Goal: Task Accomplishment & Management: Use online tool/utility

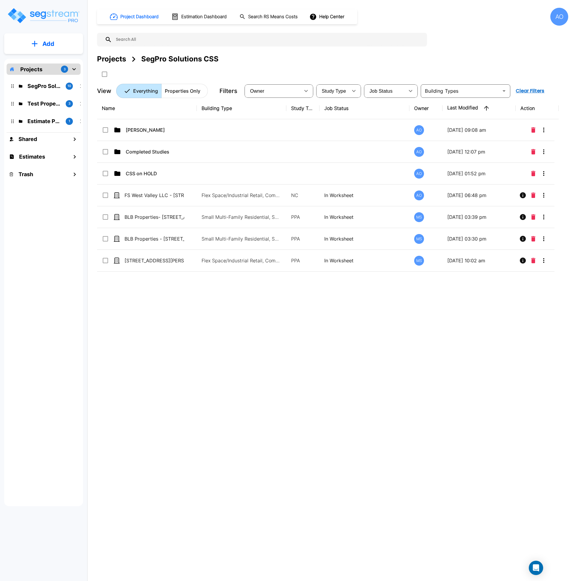
drag, startPoint x: 0, startPoint y: 0, endPoint x: 314, endPoint y: 358, distance: 475.7
click at [314, 358] on div "Name Building Type Study Type Job Status Owner Last Modified Action Anjalie AO …" at bounding box center [327, 278] width 461 height 360
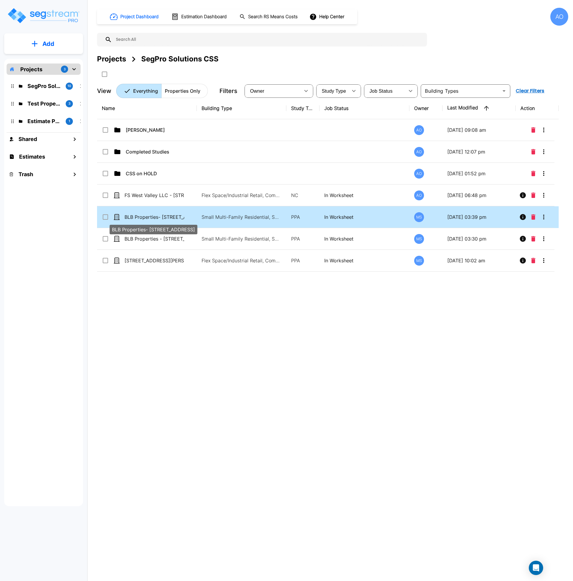
click at [162, 220] on p "BLB Properties- [STREET_ADDRESS]" at bounding box center [154, 217] width 60 height 7
checkbox input "true"
click at [162, 220] on p "BLB Properties- [STREET_ADDRESS]" at bounding box center [154, 217] width 60 height 7
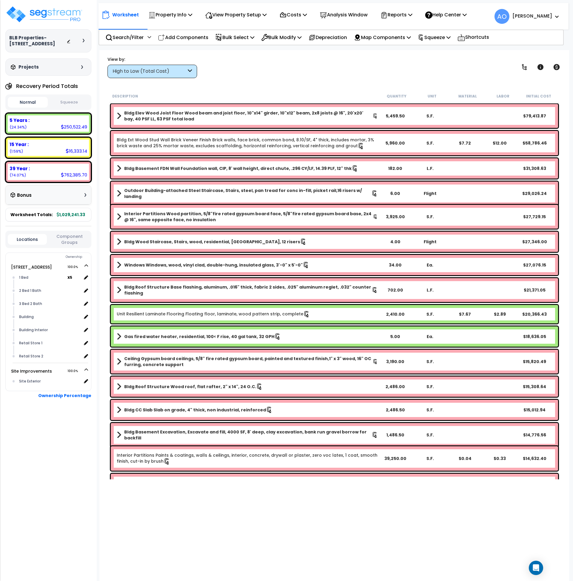
click at [72, 101] on button "Squeeze" at bounding box center [69, 102] width 40 height 10
click at [35, 14] on img at bounding box center [44, 14] width 78 height 18
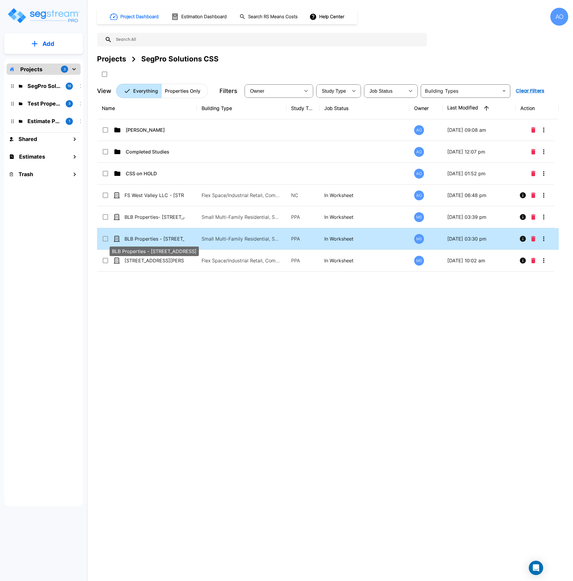
click at [151, 237] on p "BLB Properties - [STREET_ADDRESS]" at bounding box center [154, 238] width 60 height 7
checkbox input "true"
click at [151, 237] on p "BLB Properties - [STREET_ADDRESS]" at bounding box center [154, 238] width 60 height 7
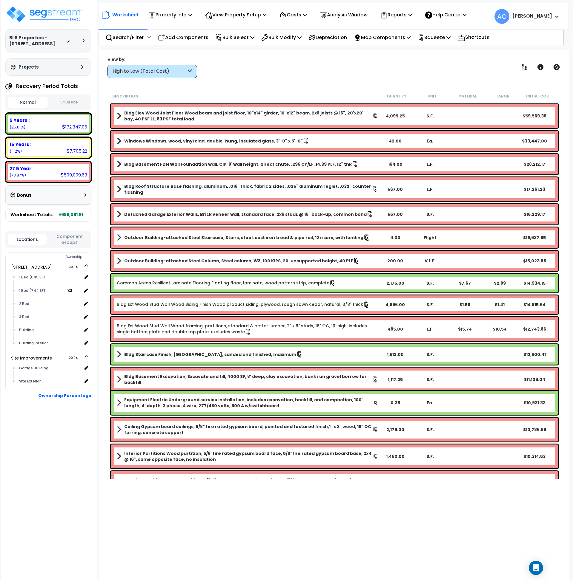
click at [75, 102] on button "Squeeze" at bounding box center [69, 102] width 40 height 10
click at [137, 73] on div "High to Low (Total Cost)" at bounding box center [149, 71] width 74 height 7
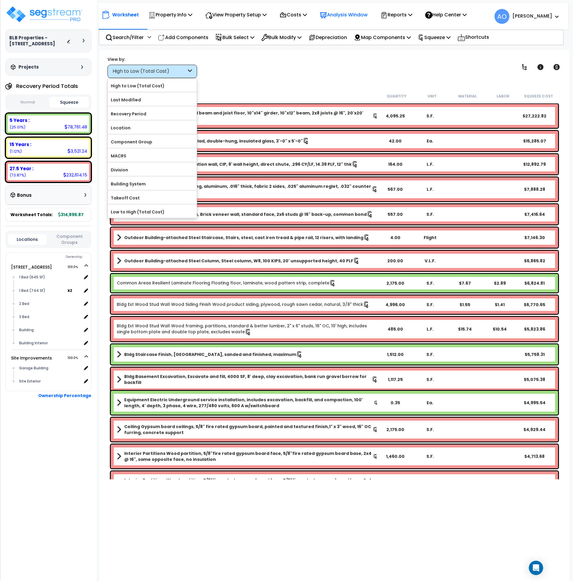
click at [355, 12] on p "Analysis Window" at bounding box center [344, 15] width 48 height 8
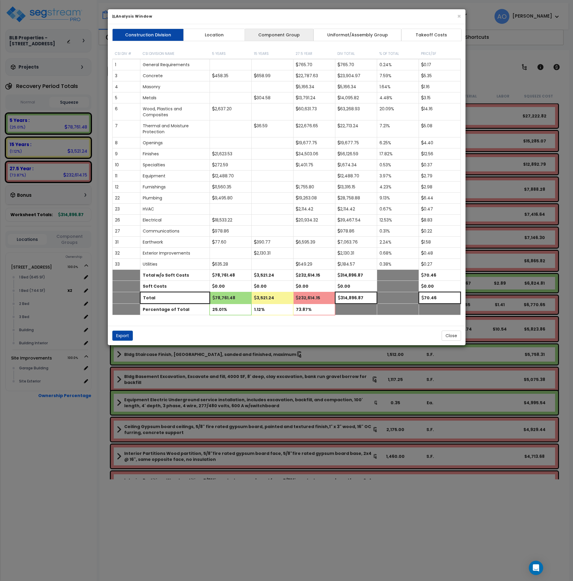
click at [272, 34] on link "Component Group" at bounding box center [278, 35] width 69 height 13
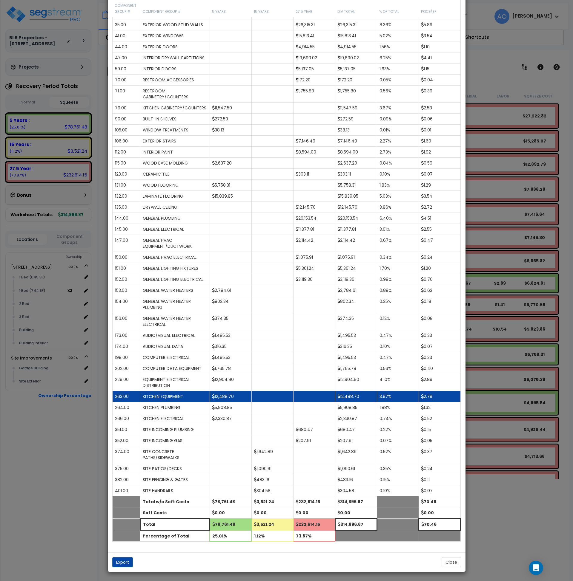
scroll to position [210, 0]
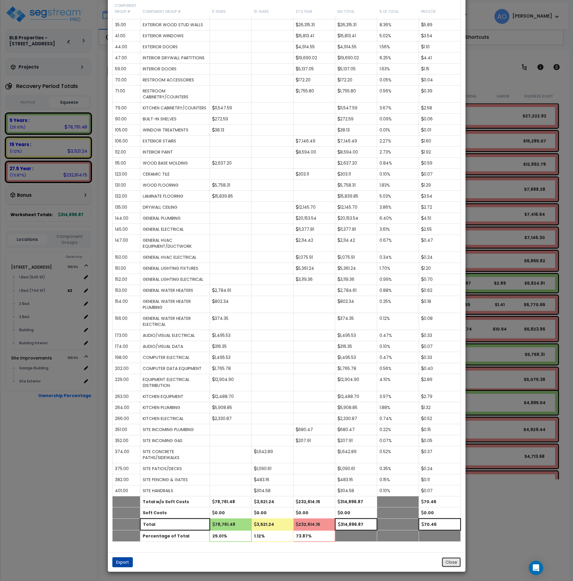
click at [454, 562] on button "Close" at bounding box center [450, 563] width 19 height 10
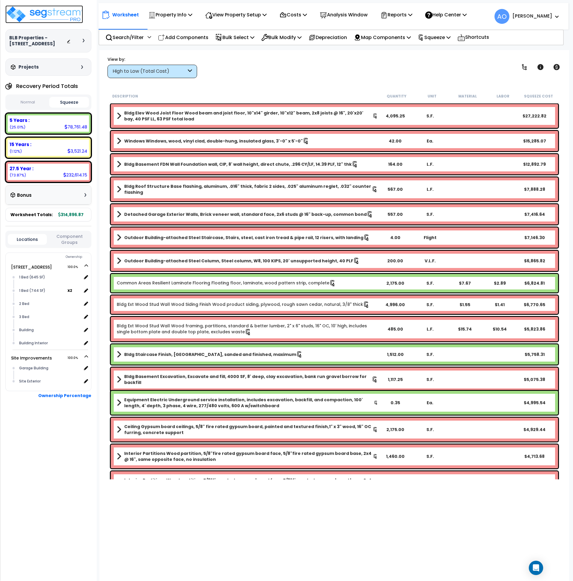
click at [41, 16] on img at bounding box center [44, 14] width 78 height 18
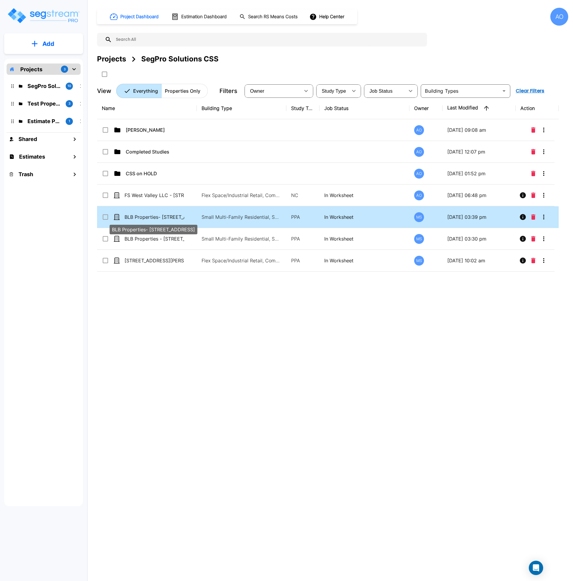
click at [162, 218] on p "BLB Properties- [STREET_ADDRESS]" at bounding box center [154, 217] width 60 height 7
checkbox input "true"
click at [162, 218] on p "BLB Properties- [STREET_ADDRESS]" at bounding box center [154, 217] width 60 height 7
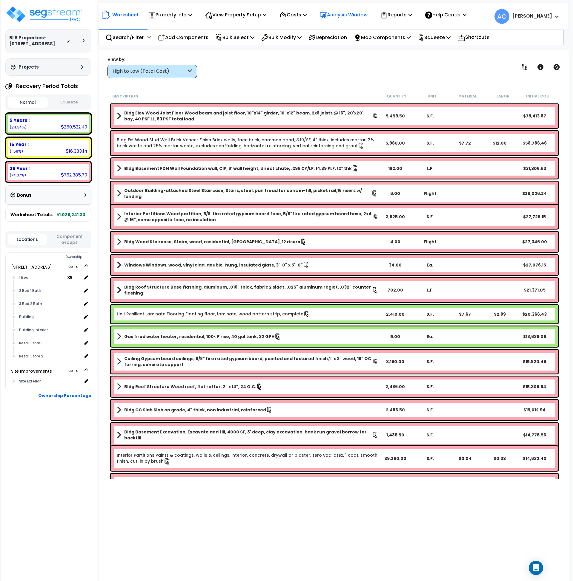
click at [336, 16] on p "Analysis Window" at bounding box center [344, 15] width 48 height 8
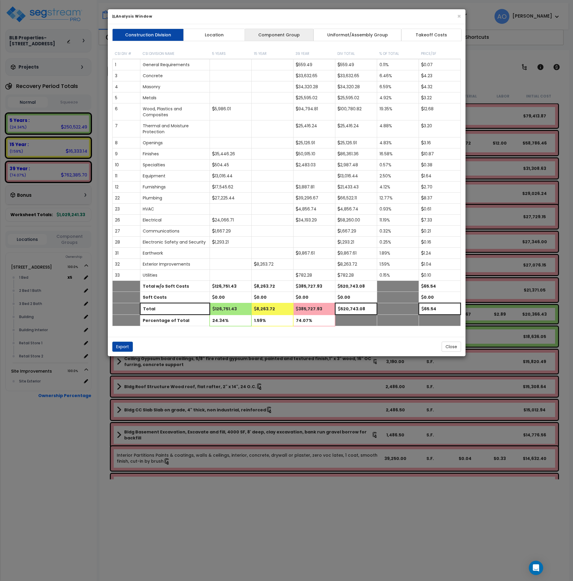
click at [287, 36] on link "Component Group" at bounding box center [278, 35] width 69 height 13
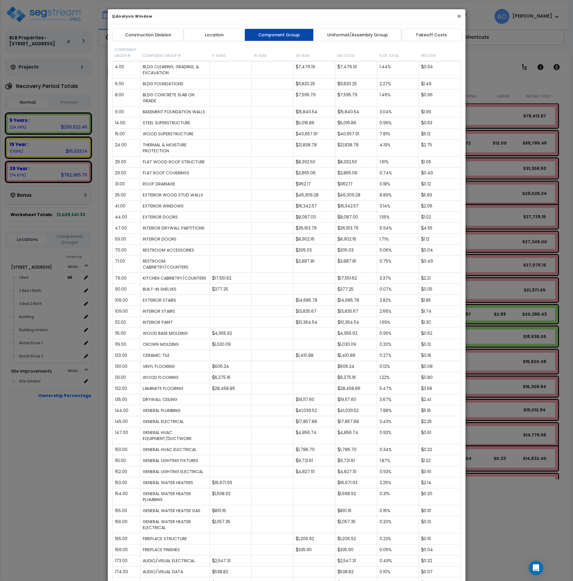
click at [457, 18] on button "×" at bounding box center [459, 16] width 4 height 6
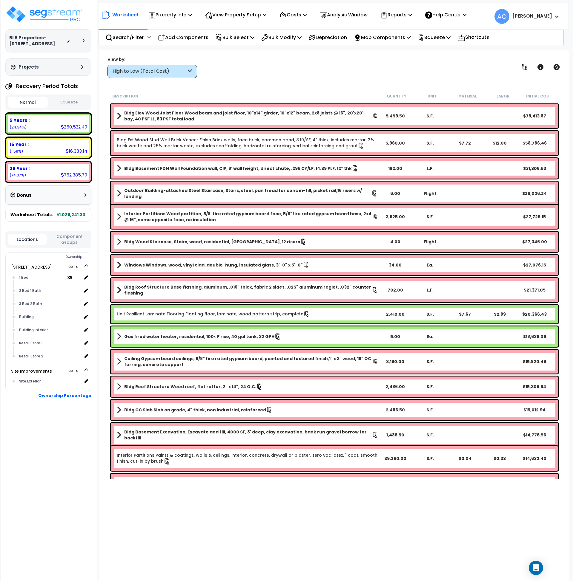
click at [218, 316] on link "Unit Resilient Laminate Flooring Floating floor, laminate, wood pattern strip, …" at bounding box center [213, 314] width 193 height 7
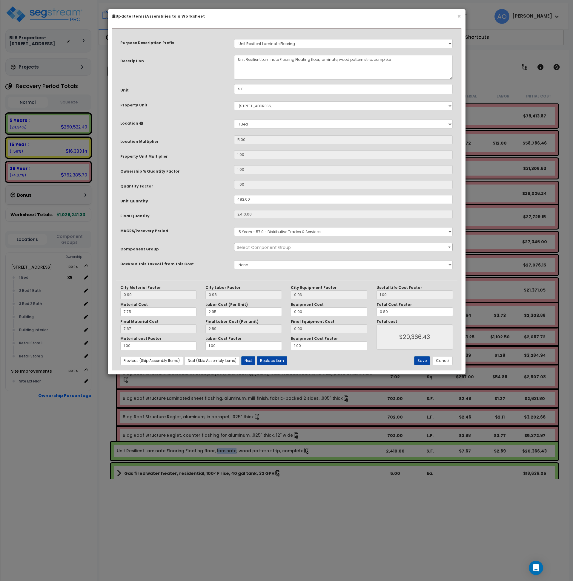
select select "45956"
click at [442, 361] on button "Cancel" at bounding box center [442, 361] width 20 height 9
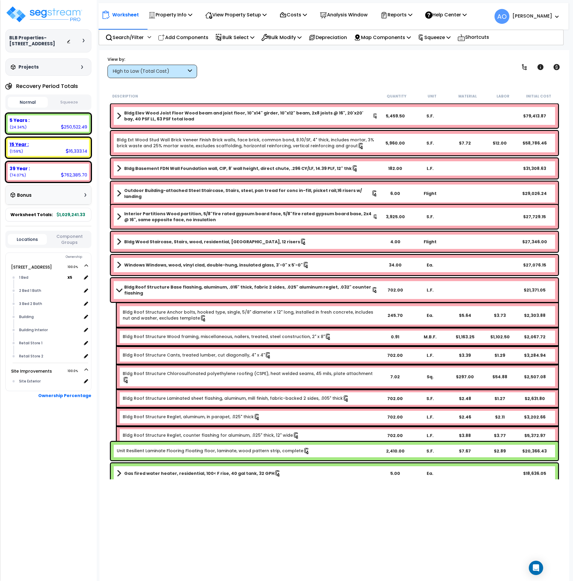
click at [22, 146] on b "15 Year :" at bounding box center [19, 144] width 19 height 6
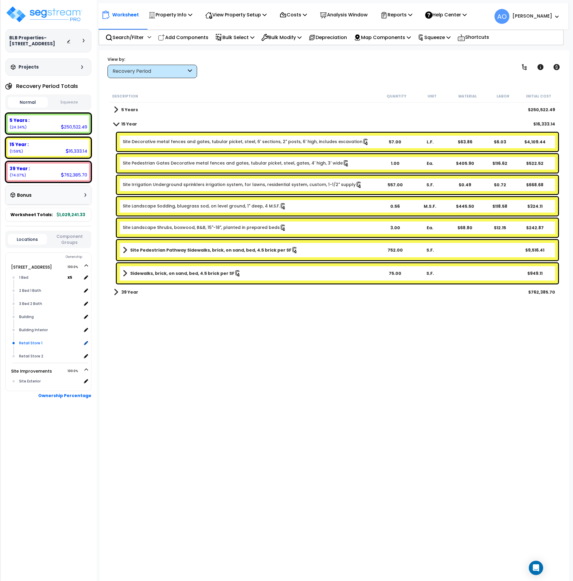
click at [32, 342] on div "Retail Store 1" at bounding box center [50, 343] width 64 height 7
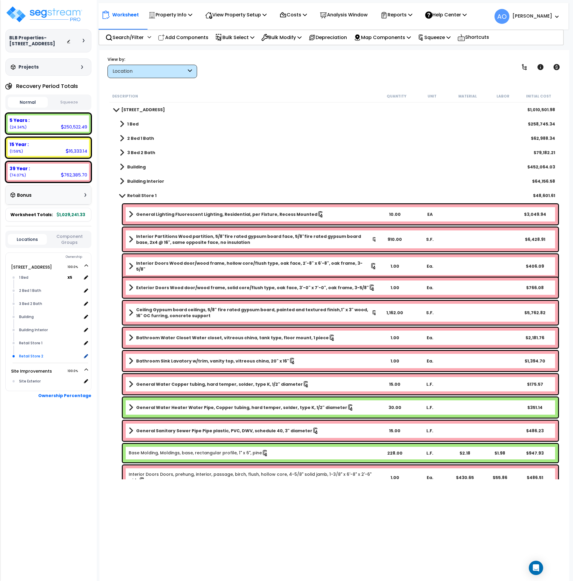
click at [34, 355] on div "Retail Store 2" at bounding box center [50, 356] width 64 height 7
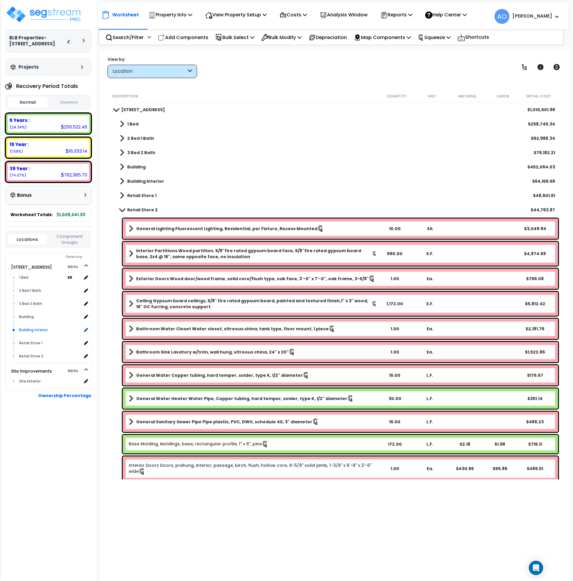
click at [31, 329] on div "Building Interior" at bounding box center [50, 330] width 64 height 7
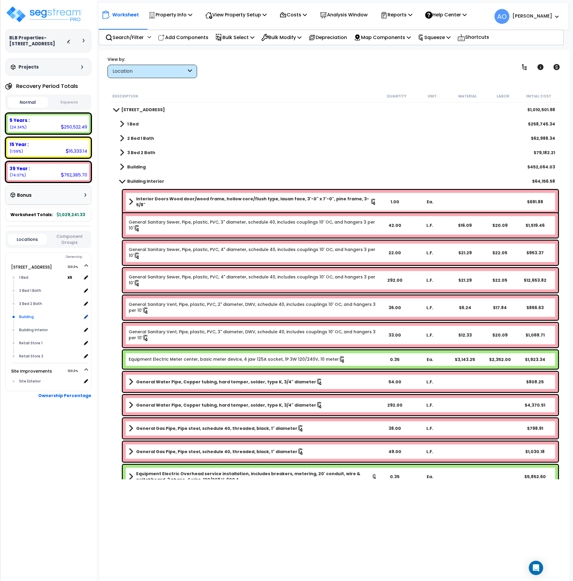
click at [29, 317] on div "Building" at bounding box center [50, 317] width 64 height 7
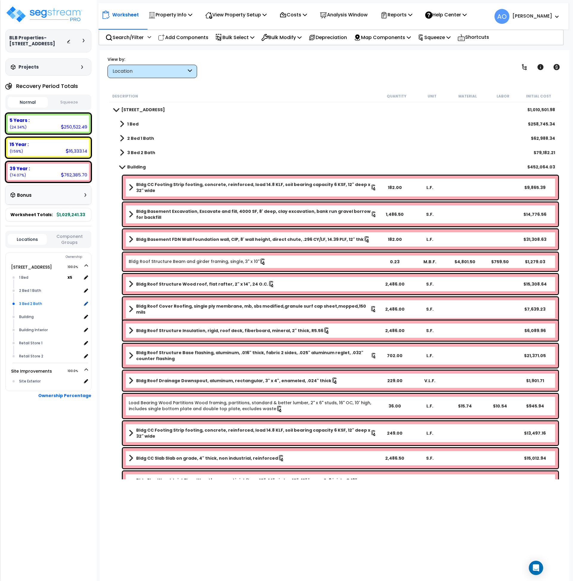
click at [27, 303] on div "3 Bed 2 Bath" at bounding box center [50, 303] width 64 height 7
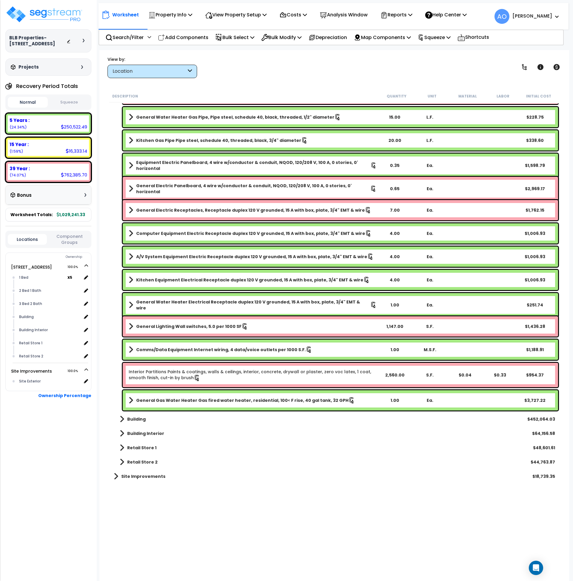
scroll to position [26, 0]
click at [25, 279] on div "1 Bed" at bounding box center [43, 277] width 50 height 7
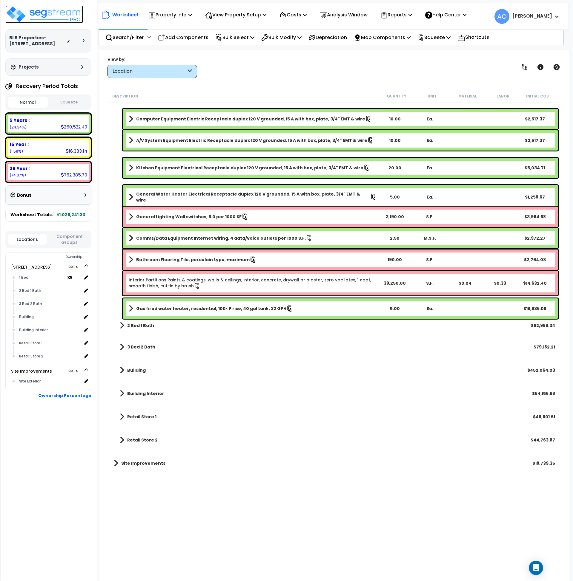
click at [43, 19] on img at bounding box center [44, 14] width 78 height 18
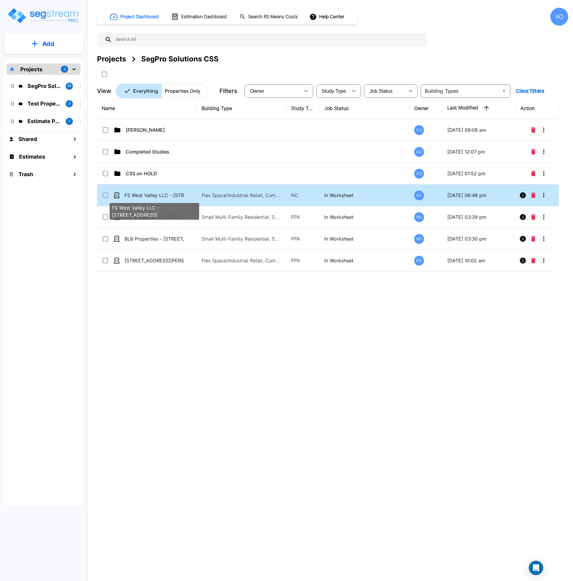
click at [155, 195] on p "FS West Valley LLC - [STREET_ADDRESS]" at bounding box center [154, 195] width 60 height 7
checkbox input "true"
click at [155, 195] on p "FS West Valley LLC - [STREET_ADDRESS]" at bounding box center [154, 195] width 60 height 7
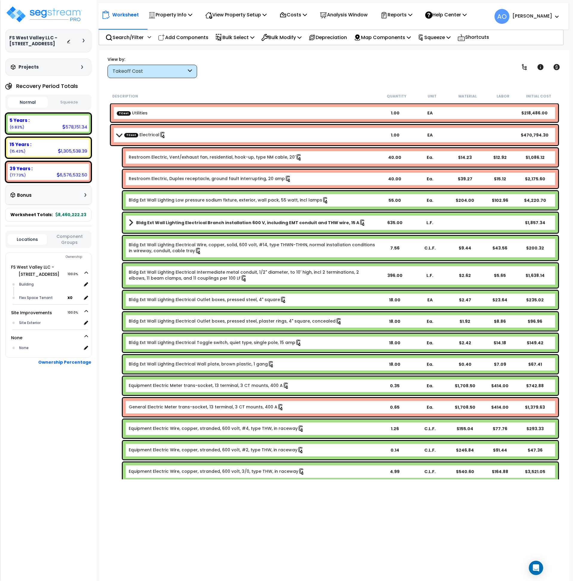
click at [70, 103] on button "Squeeze" at bounding box center [69, 102] width 40 height 10
click at [337, 16] on p "Analysis Window" at bounding box center [344, 15] width 48 height 8
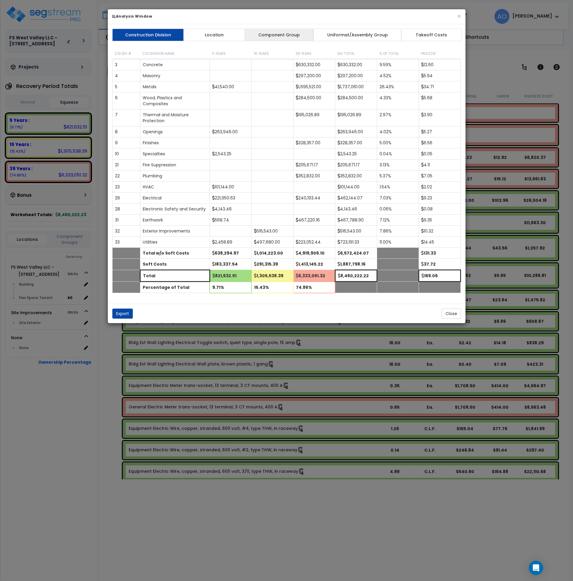
click at [278, 30] on link "Component Group" at bounding box center [278, 35] width 69 height 13
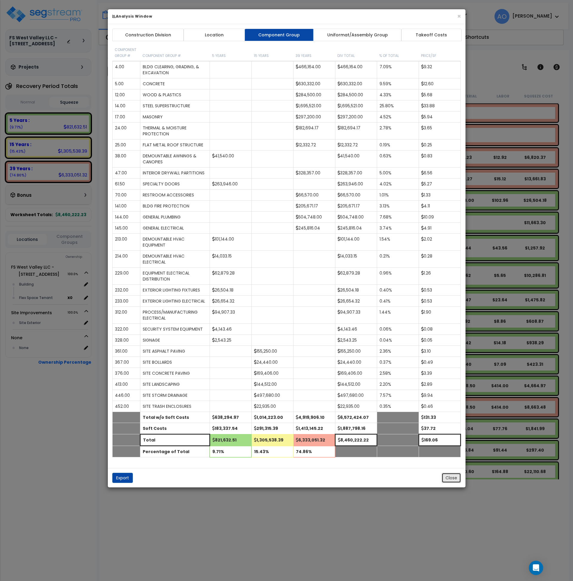
click at [449, 479] on button "Close" at bounding box center [450, 478] width 19 height 10
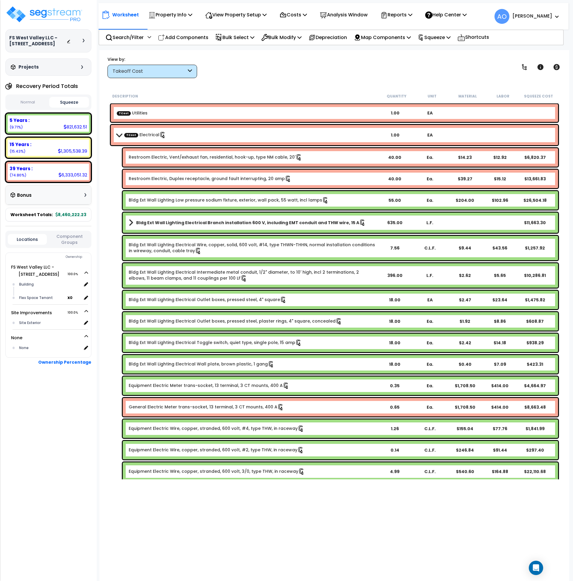
drag, startPoint x: 375, startPoint y: 21, endPoint x: 382, endPoint y: 21, distance: 7.5
click at [371, 21] on div "Analysis Window" at bounding box center [343, 15] width 54 height 14
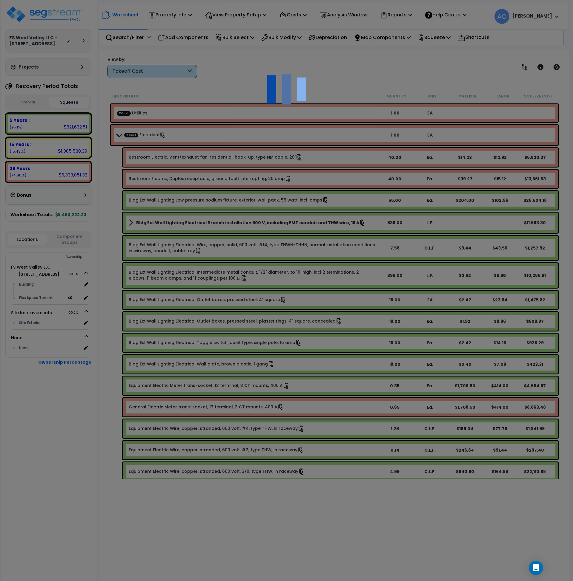
click at [403, 13] on div at bounding box center [286, 290] width 573 height 581
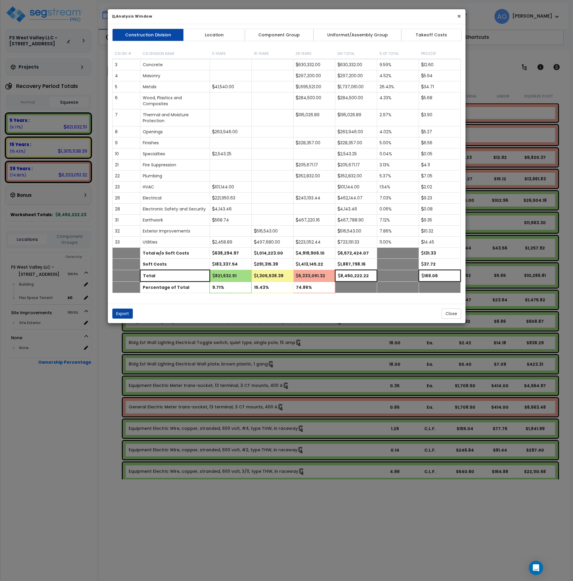
click at [457, 16] on button "×" at bounding box center [459, 16] width 4 height 6
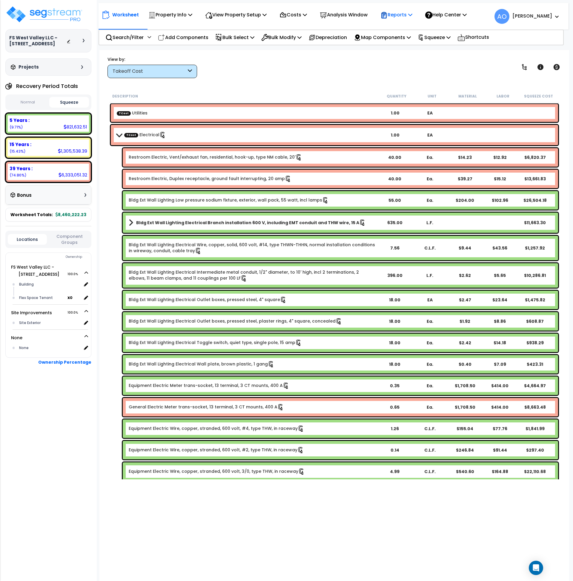
click at [407, 14] on p "Reports" at bounding box center [396, 15] width 32 height 8
click at [413, 40] on link "Manage Report Images" at bounding box center [406, 41] width 59 height 12
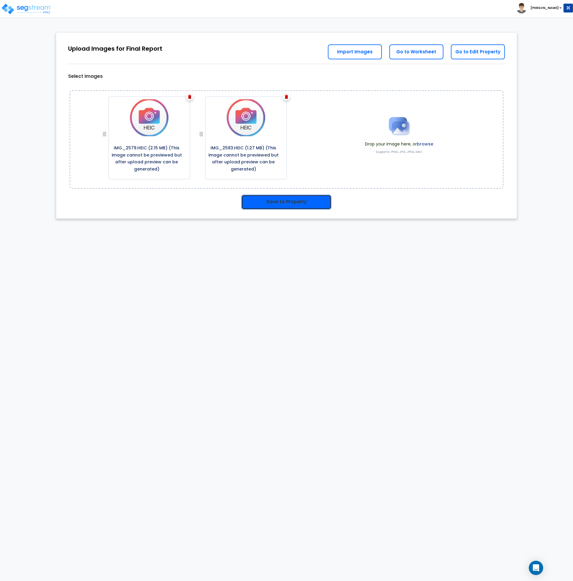
click at [285, 204] on button "Save to Property" at bounding box center [286, 202] width 90 height 15
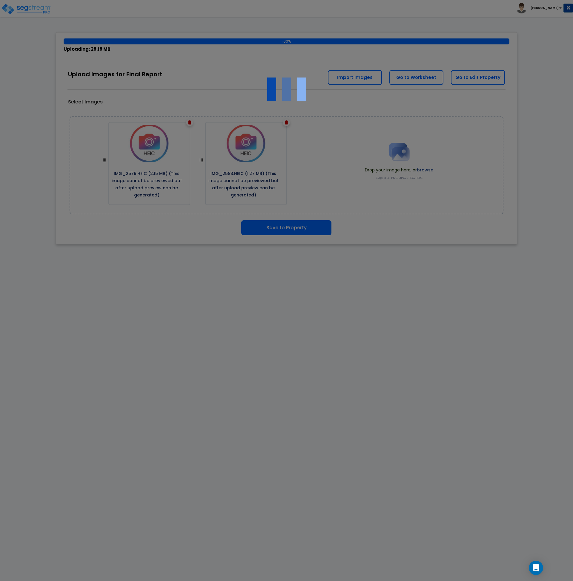
click at [316, 291] on div at bounding box center [286, 290] width 573 height 581
click at [234, 316] on div at bounding box center [286, 290] width 573 height 581
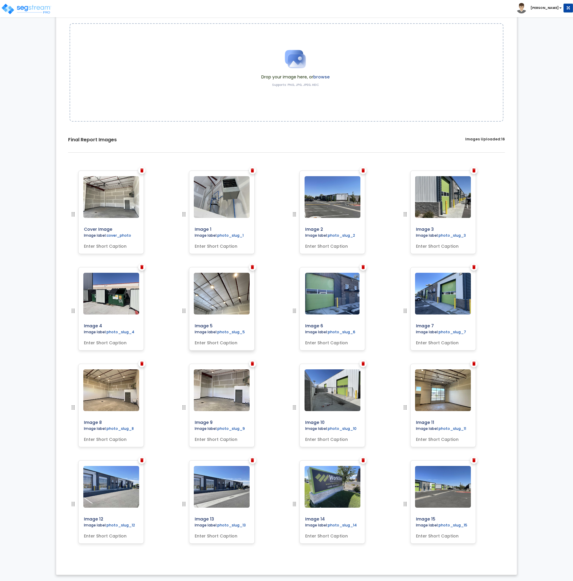
scroll to position [67, 0]
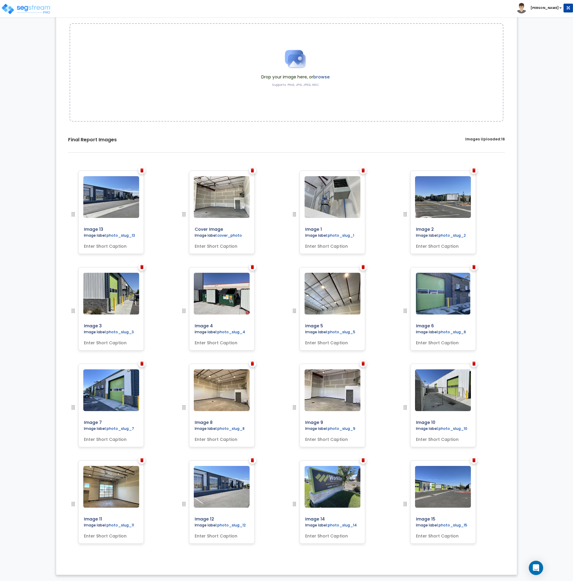
drag, startPoint x: 183, startPoint y: 505, endPoint x: 56, endPoint y: 211, distance: 320.3
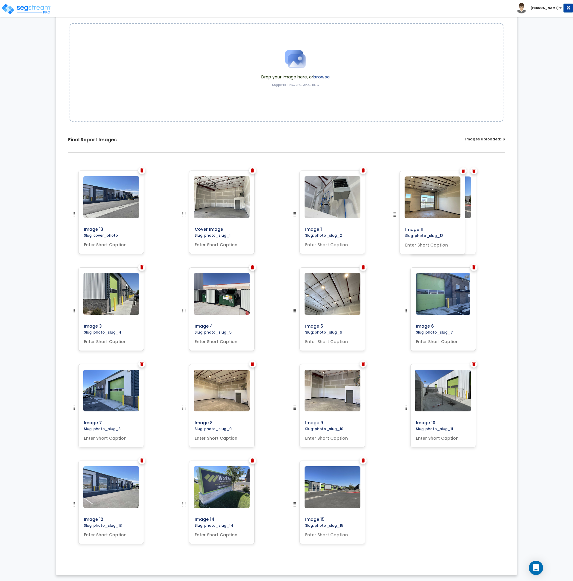
drag, startPoint x: 73, startPoint y: 503, endPoint x: 388, endPoint y: 214, distance: 428.0
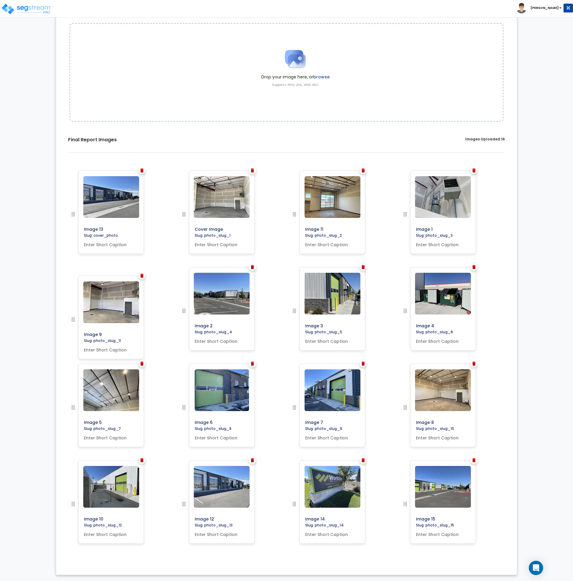
drag, startPoint x: 405, startPoint y: 408, endPoint x: 67, endPoint y: 321, distance: 349.3
click at [474, 364] on img at bounding box center [473, 364] width 3 height 4
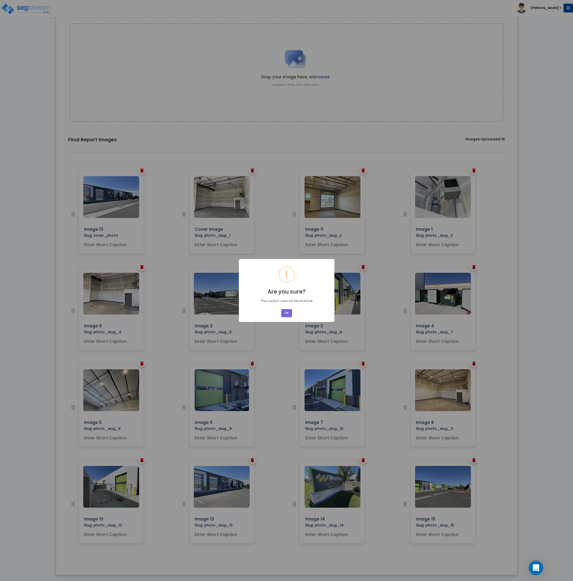
click at [394, 339] on div "× ! Are you sure? This action cannot be undone. OK No Cancel" at bounding box center [286, 290] width 573 height 581
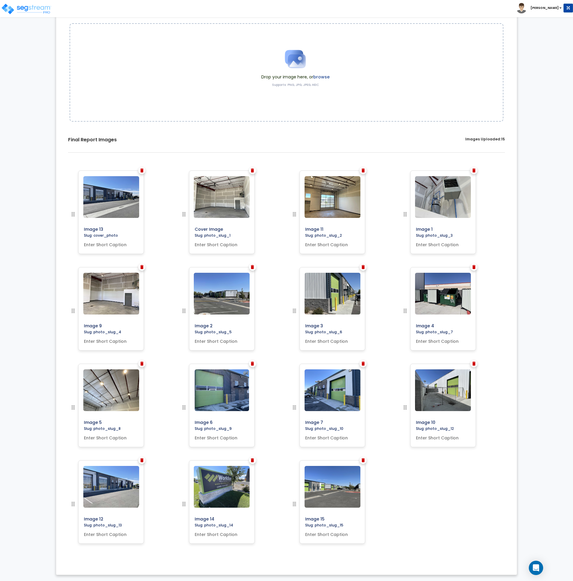
click at [253, 362] on img at bounding box center [252, 364] width 3 height 4
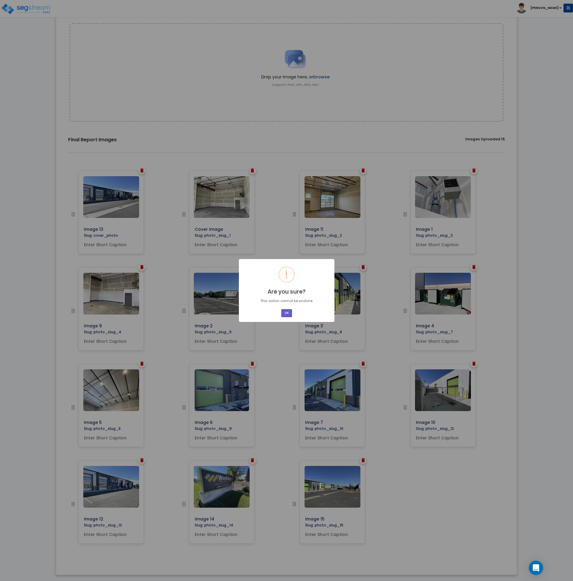
click at [286, 310] on button "OK" at bounding box center [286, 313] width 11 height 8
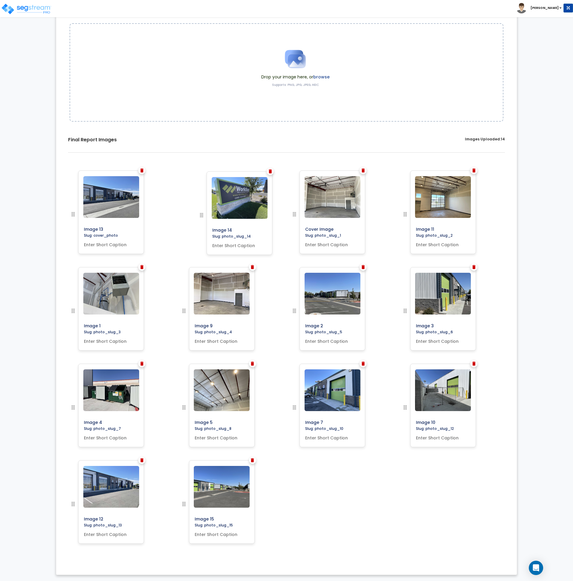
drag, startPoint x: 72, startPoint y: 504, endPoint x: 200, endPoint y: 215, distance: 316.3
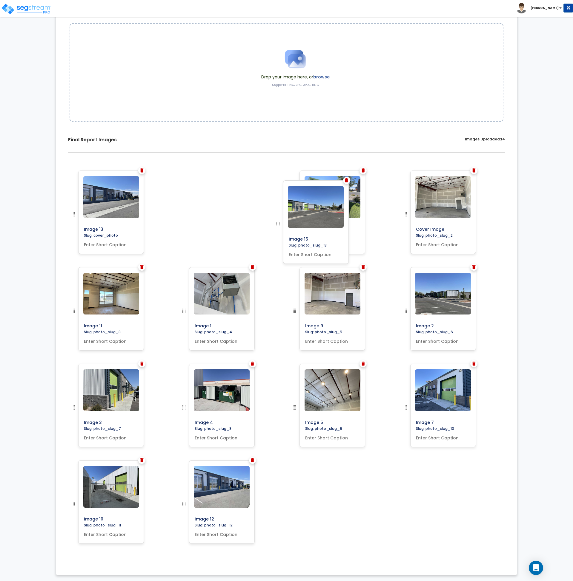
drag, startPoint x: 183, startPoint y: 505, endPoint x: 277, endPoint y: 225, distance: 295.5
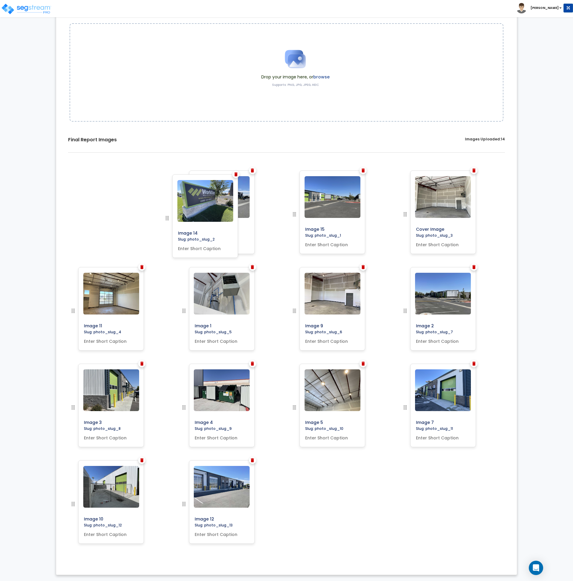
drag, startPoint x: 296, startPoint y: 211, endPoint x: 168, endPoint y: 215, distance: 127.5
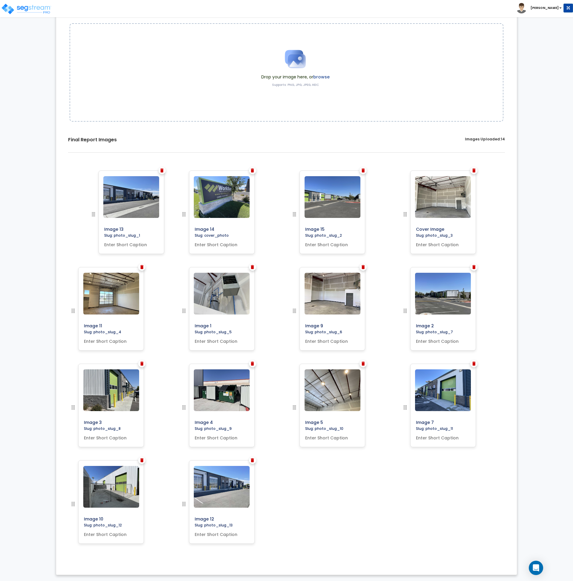
drag, startPoint x: 185, startPoint y: 214, endPoint x: 95, endPoint y: 214, distance: 90.1
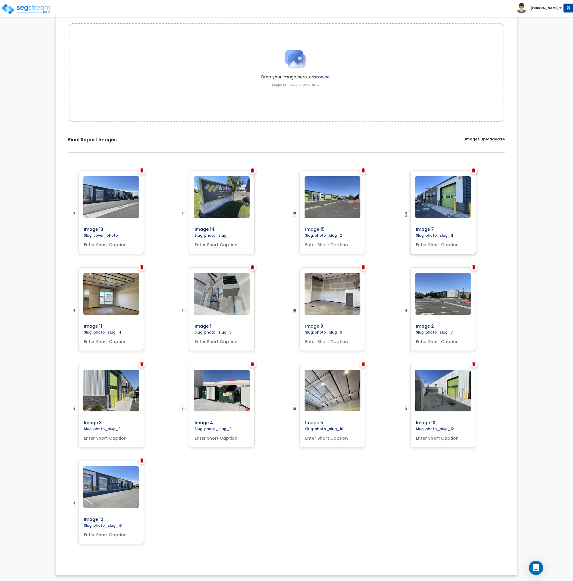
drag, startPoint x: 405, startPoint y: 408, endPoint x: 409, endPoint y: 213, distance: 194.6
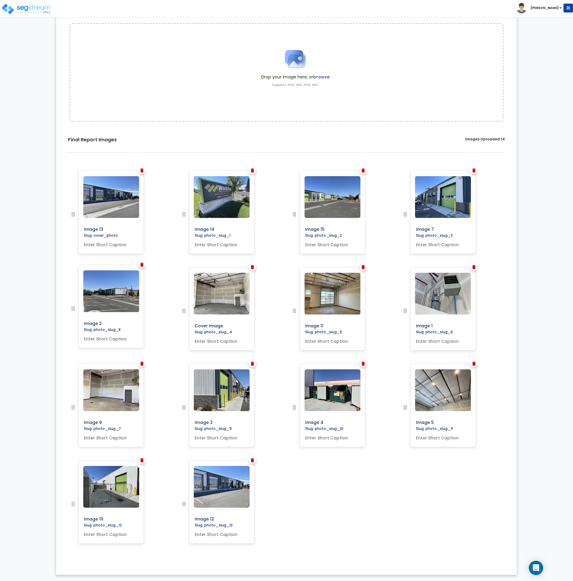
drag, startPoint x: 72, startPoint y: 410, endPoint x: 64, endPoint y: 311, distance: 99.3
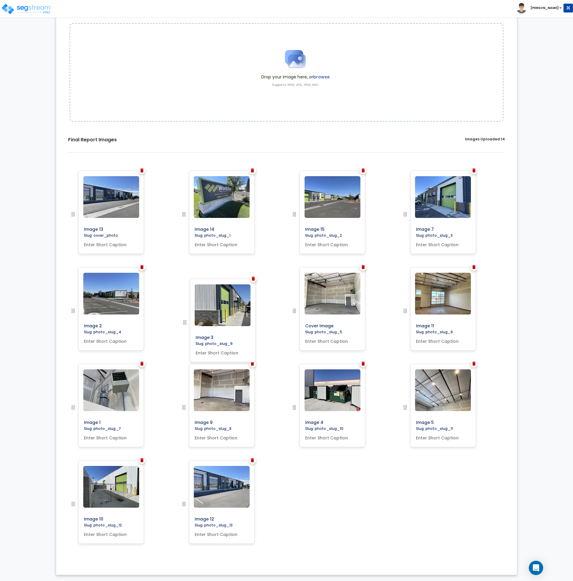
drag, startPoint x: 184, startPoint y: 408, endPoint x: 184, endPoint y: 323, distance: 85.3
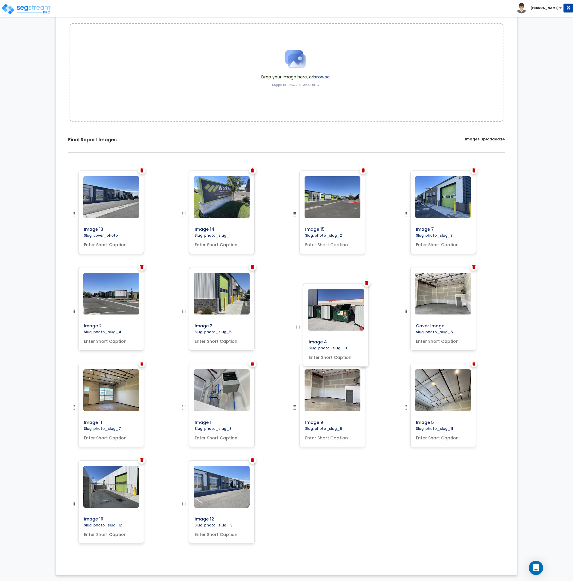
drag, startPoint x: 294, startPoint y: 406, endPoint x: 298, endPoint y: 326, distance: 80.6
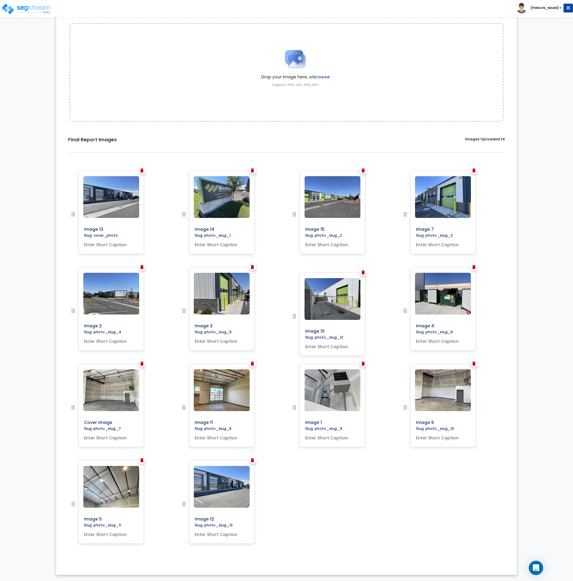
drag, startPoint x: 70, startPoint y: 504, endPoint x: 291, endPoint y: 316, distance: 290.2
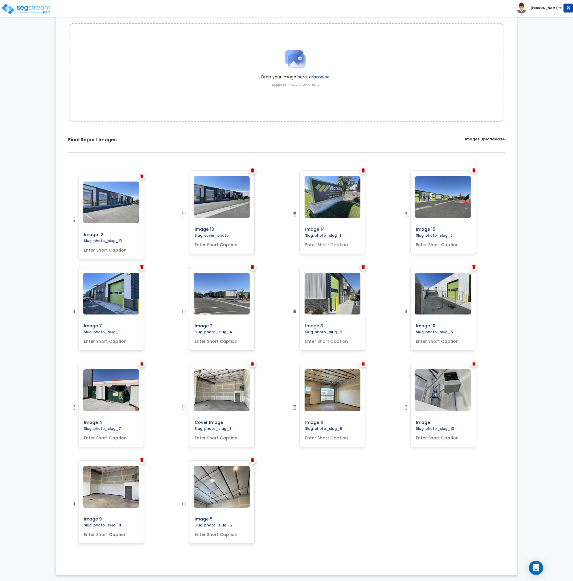
drag, startPoint x: 184, startPoint y: 504, endPoint x: 59, endPoint y: 220, distance: 310.9
click at [252, 170] on img at bounding box center [252, 171] width 3 height 4
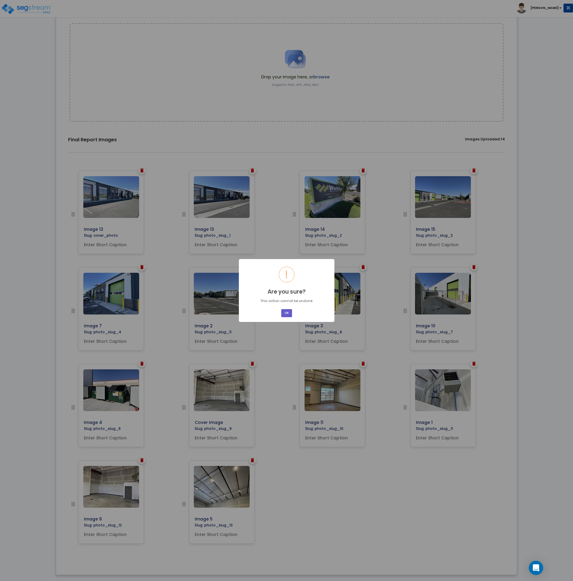
click at [288, 314] on button "OK" at bounding box center [286, 313] width 11 height 8
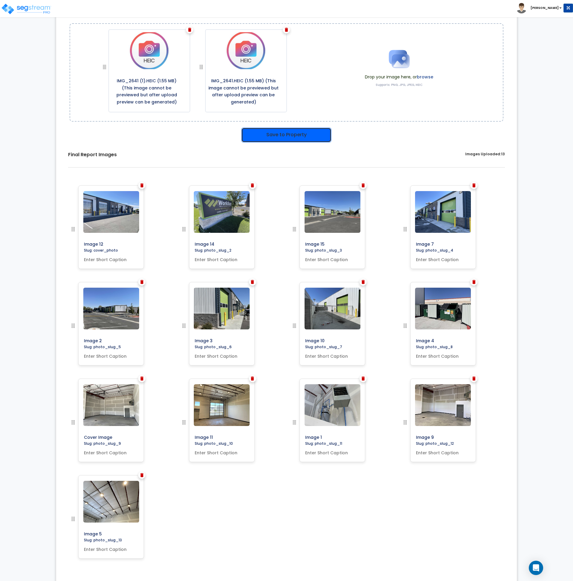
click at [280, 131] on button "Save to Property" at bounding box center [286, 135] width 90 height 15
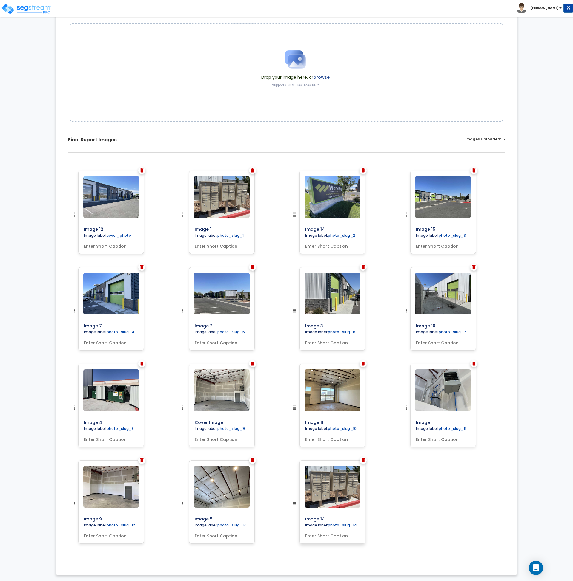
scroll to position [67, 0]
click at [252, 171] on img at bounding box center [252, 171] width 3 height 4
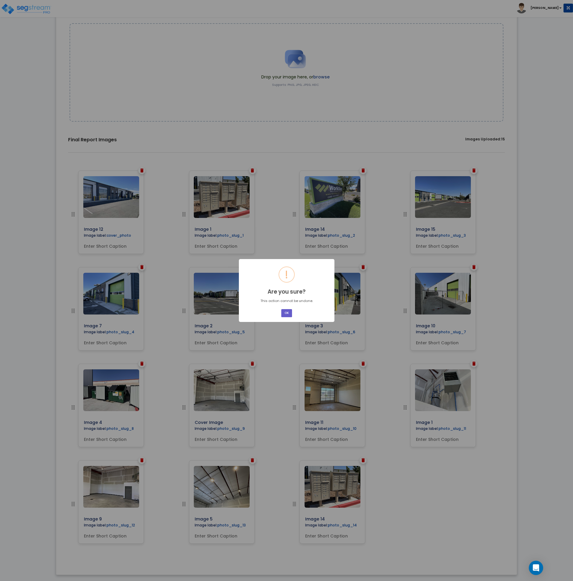
click at [285, 313] on button "OK" at bounding box center [286, 313] width 11 height 8
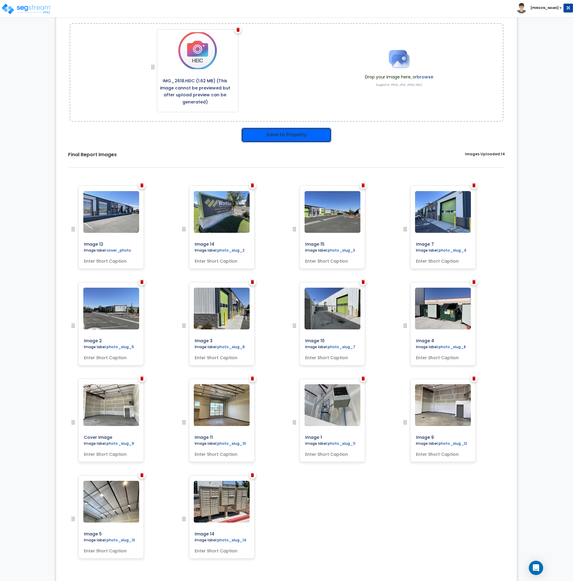
click at [285, 136] on button "Save to Property" at bounding box center [286, 135] width 90 height 15
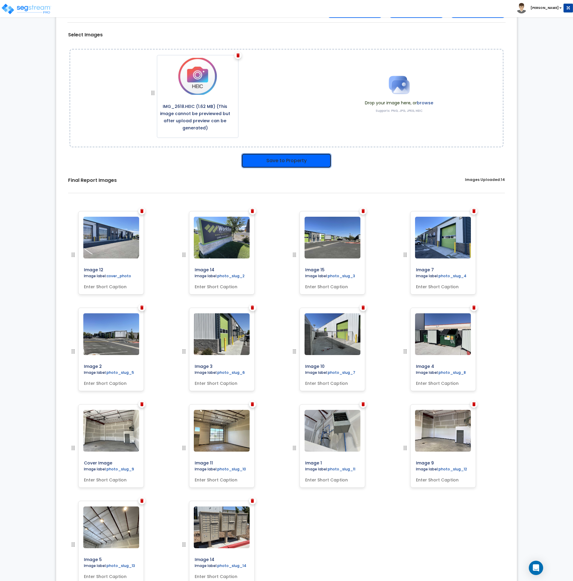
scroll to position [93, 0]
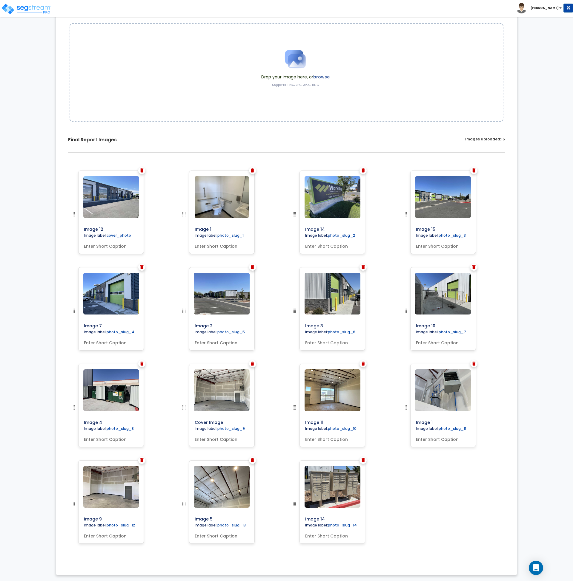
scroll to position [67, 0]
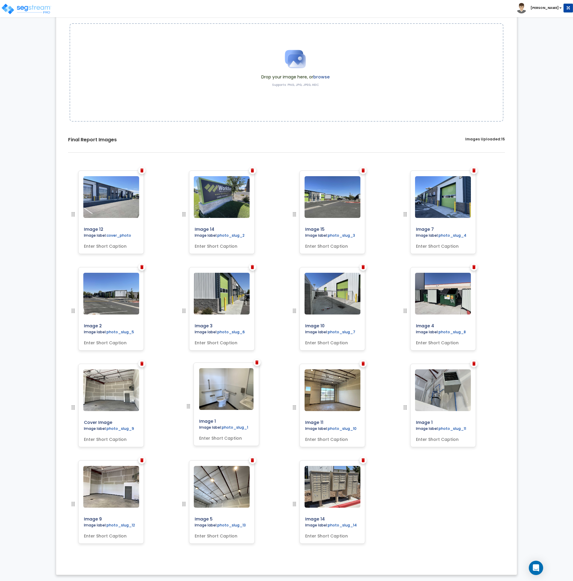
drag, startPoint x: 184, startPoint y: 213, endPoint x: 189, endPoint y: 405, distance: 192.2
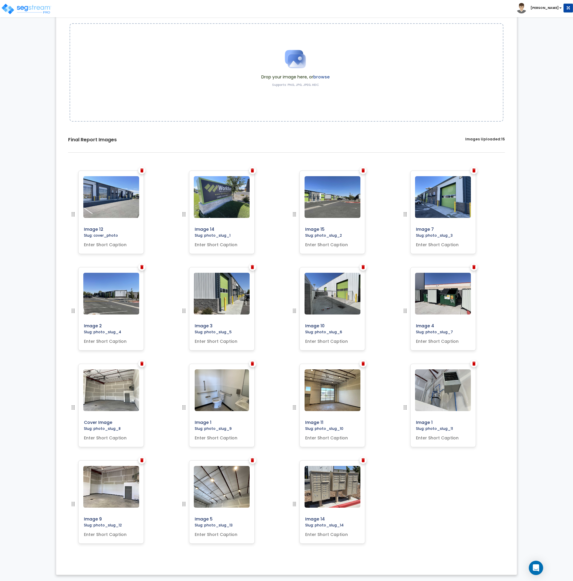
click at [141, 459] on img at bounding box center [141, 461] width 3 height 4
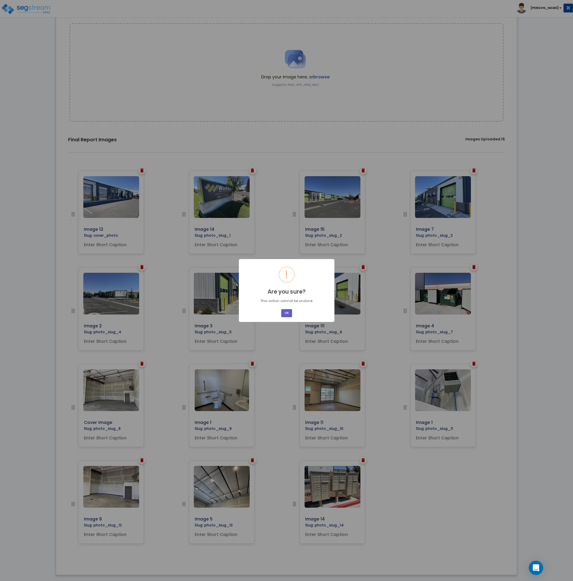
click at [283, 315] on button "OK" at bounding box center [286, 313] width 11 height 8
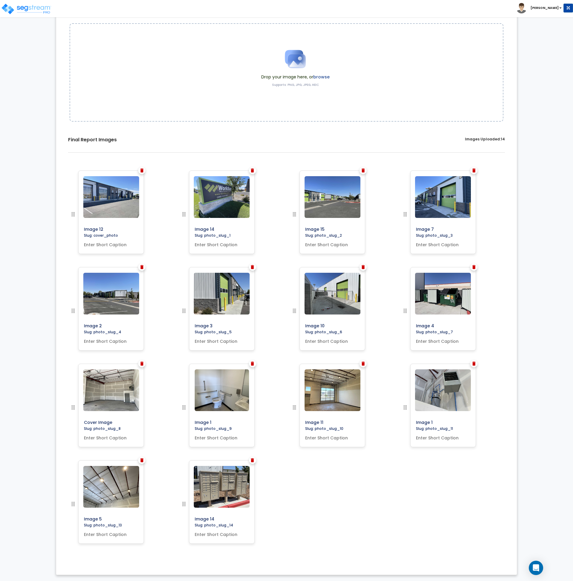
click at [253, 267] on img at bounding box center [252, 267] width 3 height 4
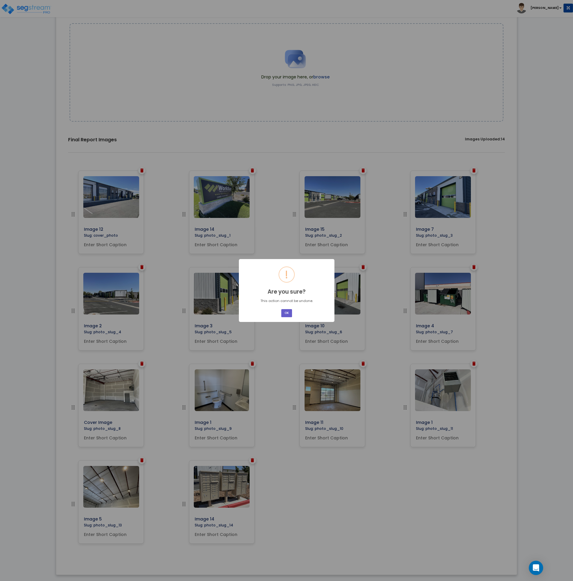
click at [286, 312] on button "OK" at bounding box center [286, 313] width 11 height 8
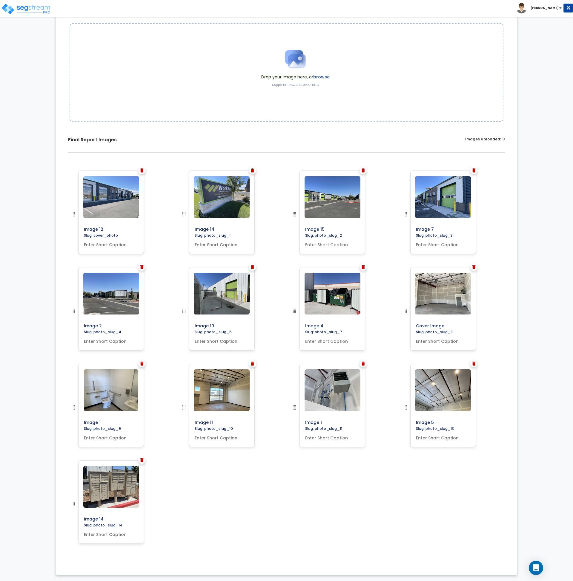
scroll to position [0, 0]
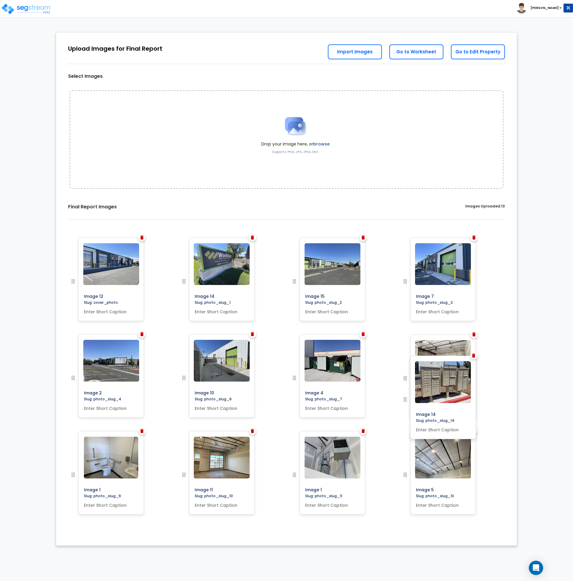
drag, startPoint x: 74, startPoint y: 504, endPoint x: 444, endPoint y: 400, distance: 384.5
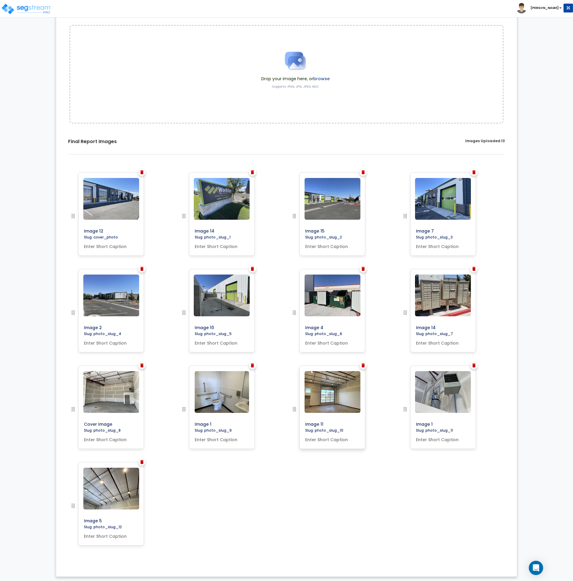
scroll to position [67, 0]
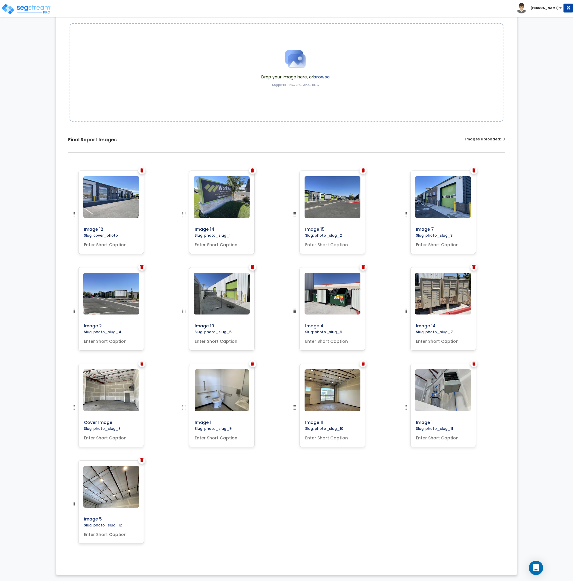
click at [330, 488] on div "Image 12 Slug: cover_photo Image 14 Image 15" at bounding box center [286, 364] width 451 height 396
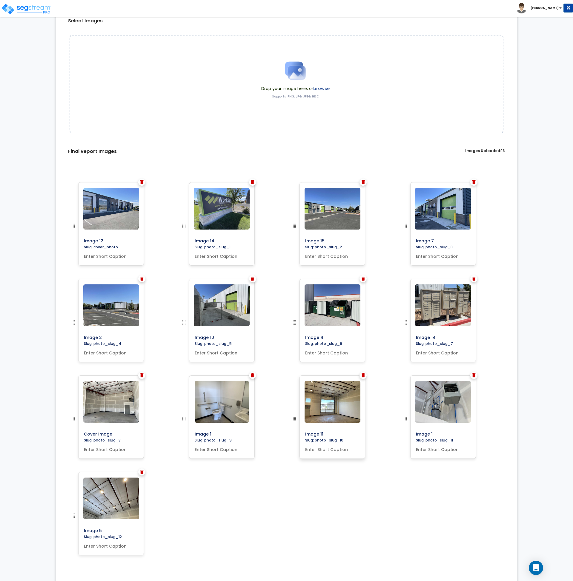
scroll to position [0, 0]
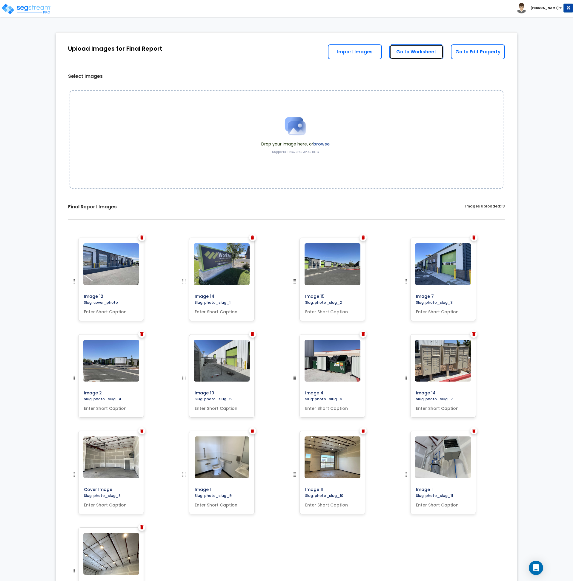
click at [416, 54] on link "Go to Worksheet" at bounding box center [416, 51] width 54 height 15
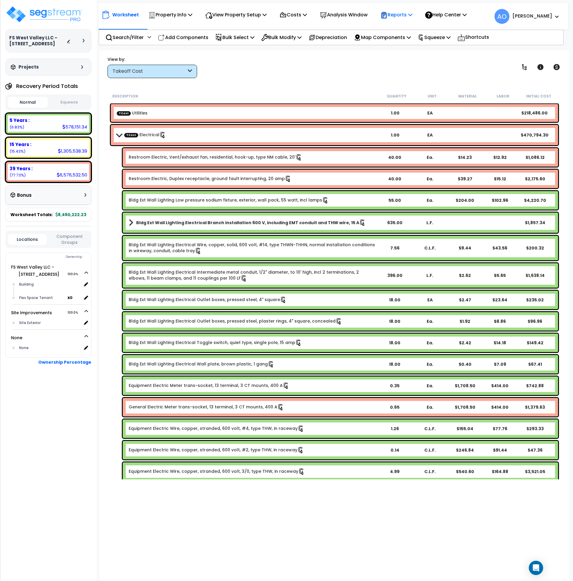
click at [387, 17] on icon at bounding box center [383, 15] width 7 height 7
click at [407, 55] on link "Manage Report Custom Fields" at bounding box center [406, 56] width 59 height 18
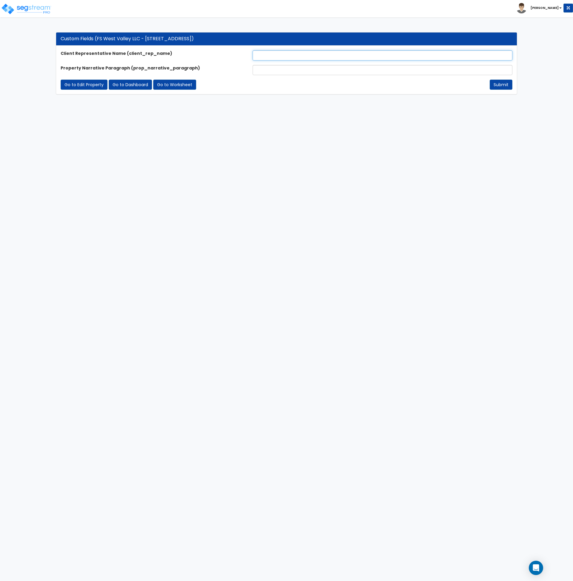
click at [260, 56] on input "text" at bounding box center [382, 55] width 260 height 10
type input "[PERSON_NAME]"
click at [260, 68] on input "text" at bounding box center [382, 70] width 260 height 10
paste input "The subject property is a new construction 50,044 square foot flex space/light …"
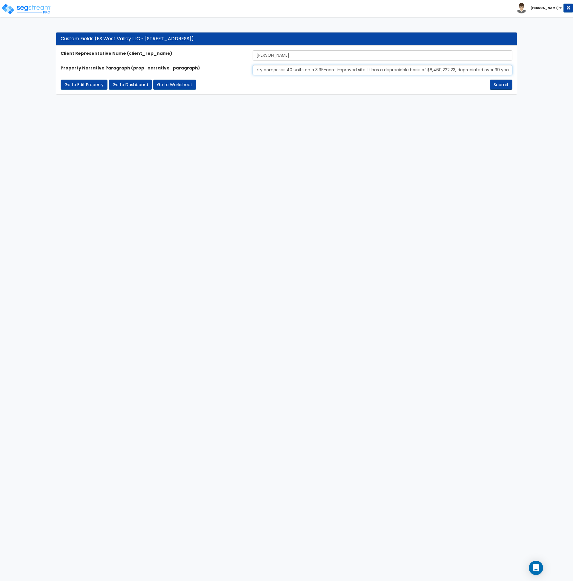
type input "The subject property is a new construction 50,044 square foot flex space/light …"
click at [504, 81] on button "Submit" at bounding box center [500, 85] width 23 height 10
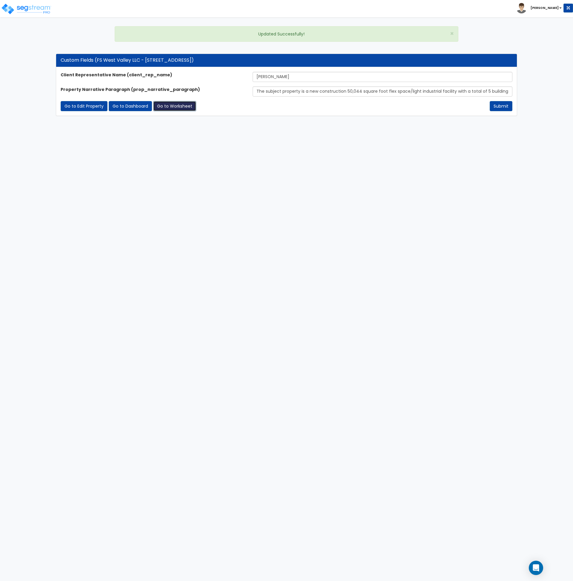
click at [185, 107] on link "Go to Worksheet" at bounding box center [174, 106] width 43 height 10
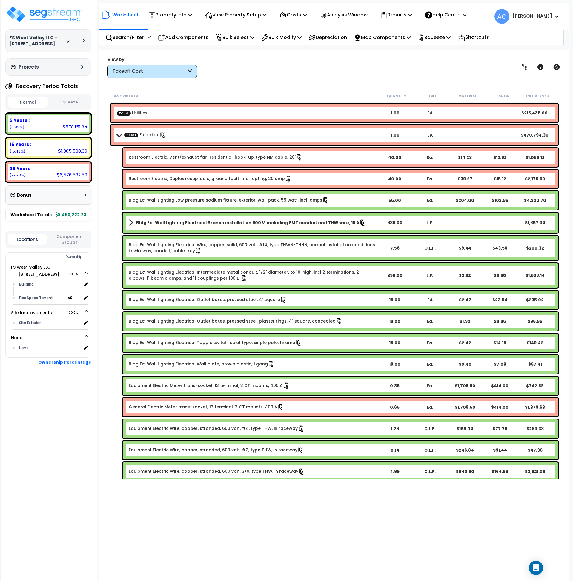
click at [73, 101] on button "Squeeze" at bounding box center [69, 102] width 40 height 10
click at [365, 12] on p "Analysis Window" at bounding box center [344, 15] width 48 height 8
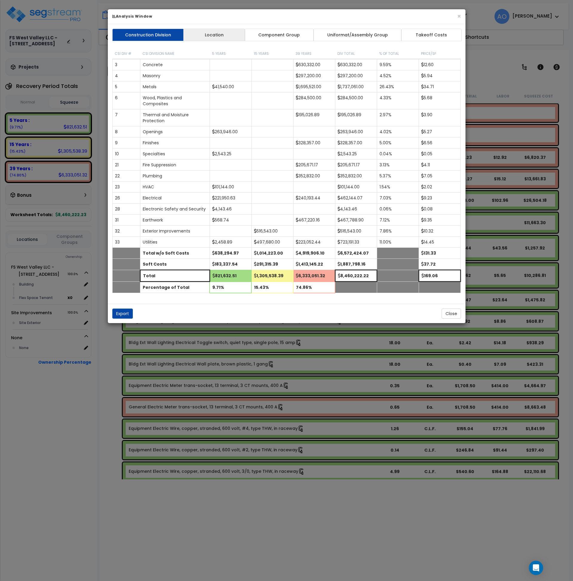
click at [216, 34] on link "Location" at bounding box center [214, 35] width 62 height 13
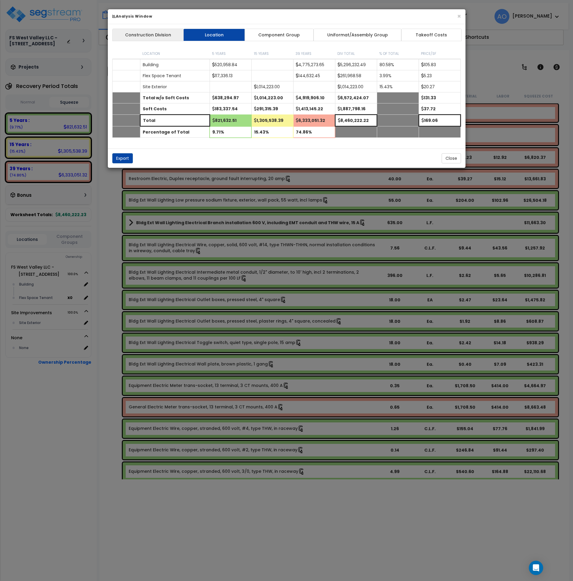
click at [151, 34] on link "Construction Division" at bounding box center [148, 35] width 72 height 13
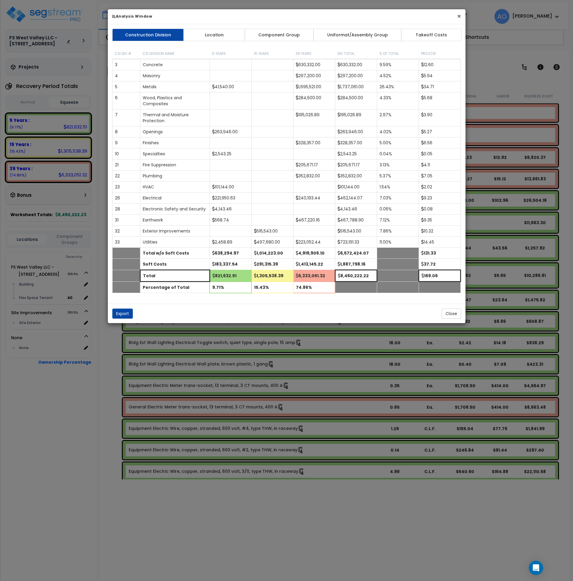
click at [459, 16] on button "×" at bounding box center [459, 16] width 4 height 6
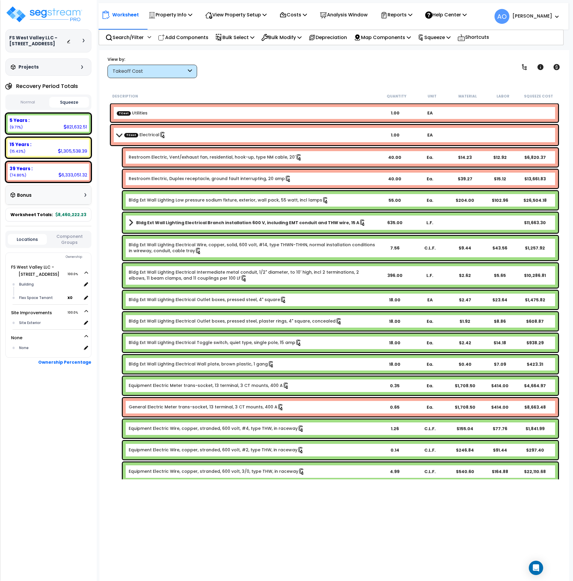
click at [234, 278] on link "Bldg Ext Wall Lighting Electrical Intermediate metal conduit, 1/2" diameter, to…" at bounding box center [253, 275] width 248 height 13
click at [231, 300] on link "Bldg Ext Wall Lighting Electrical Outlet boxes, pressed steel, 4" square" at bounding box center [208, 300] width 158 height 7
click at [236, 323] on link "Bldg Ext Wall Lighting Electrical Outlet boxes, pressed steel, plaster rings, 4…" at bounding box center [235, 321] width 213 height 7
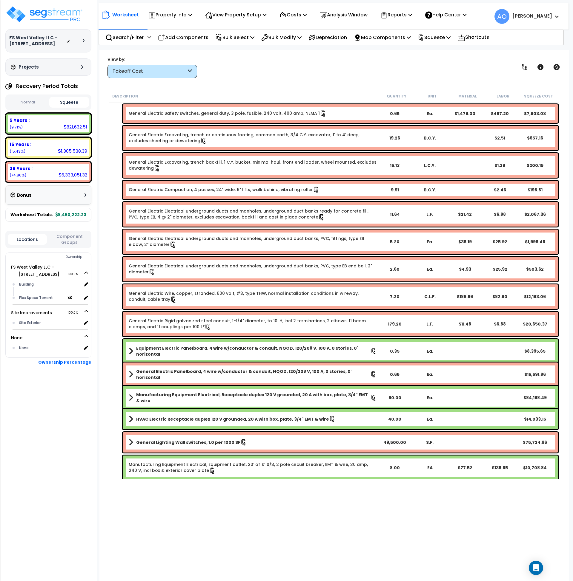
scroll to position [884, 0]
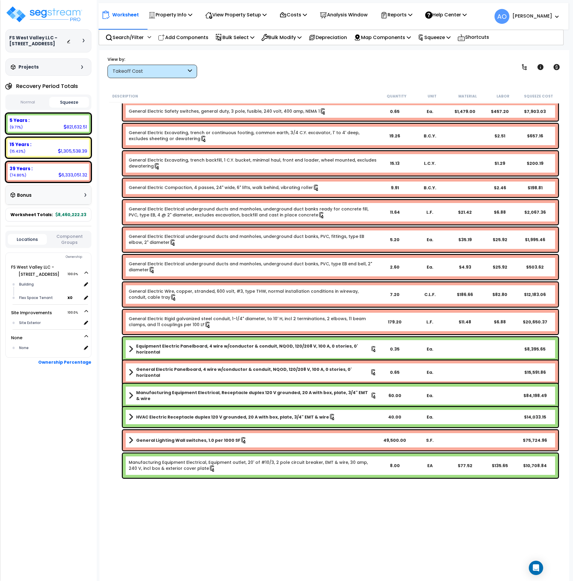
click at [284, 393] on b "Manufacturing Equipment Electrical, Receptacle duplex 120 V grounded, 20 A with…" at bounding box center [253, 396] width 234 height 12
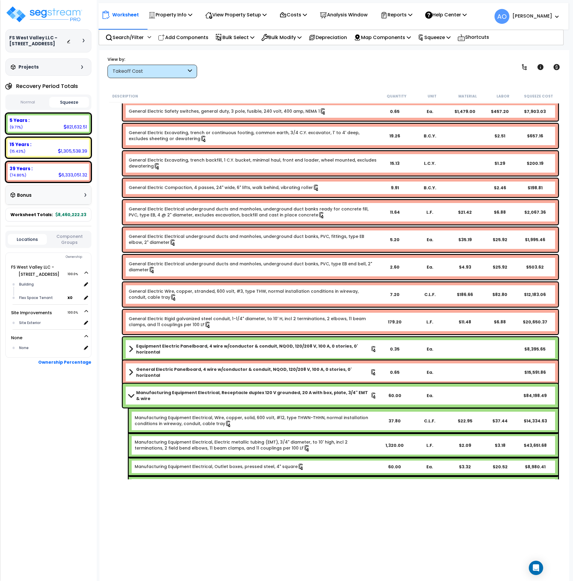
click at [284, 393] on b "Manufacturing Equipment Electrical, Receptacle duplex 120 V grounded, 20 A with…" at bounding box center [253, 396] width 234 height 12
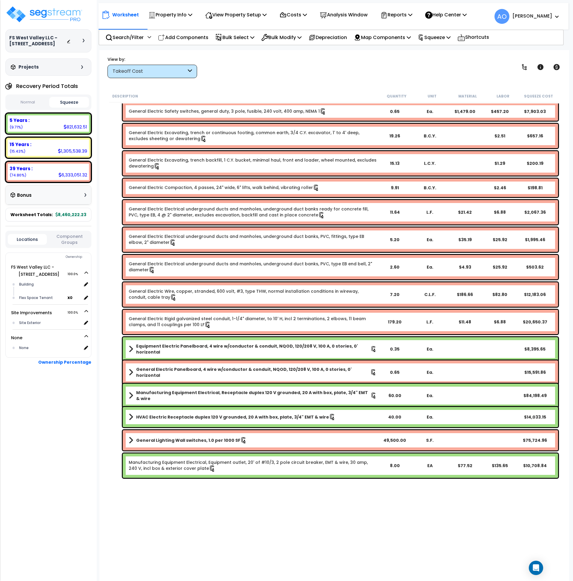
click at [137, 73] on div "Takeoff Cost" at bounding box center [149, 71] width 74 height 7
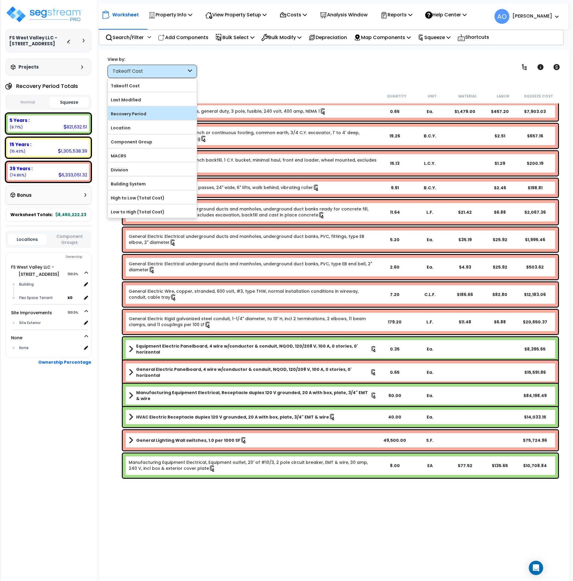
click at [142, 109] on label "Recovery Period" at bounding box center [152, 113] width 89 height 9
click at [0, 0] on input "Recovery Period" at bounding box center [0, 0] width 0 height 0
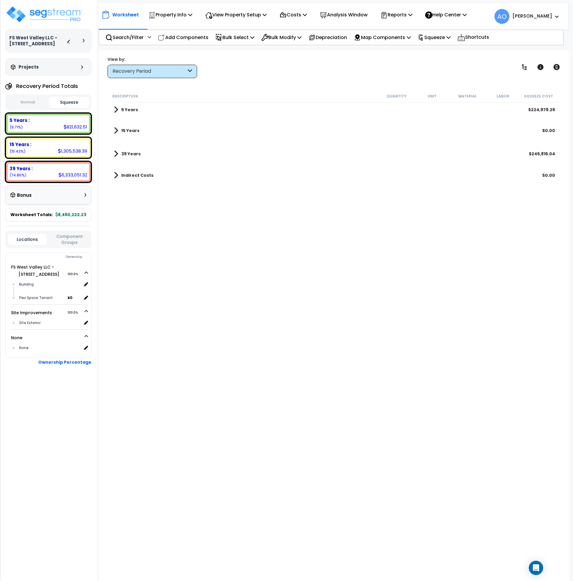
click at [137, 110] on b "5 Years" at bounding box center [129, 110] width 17 height 6
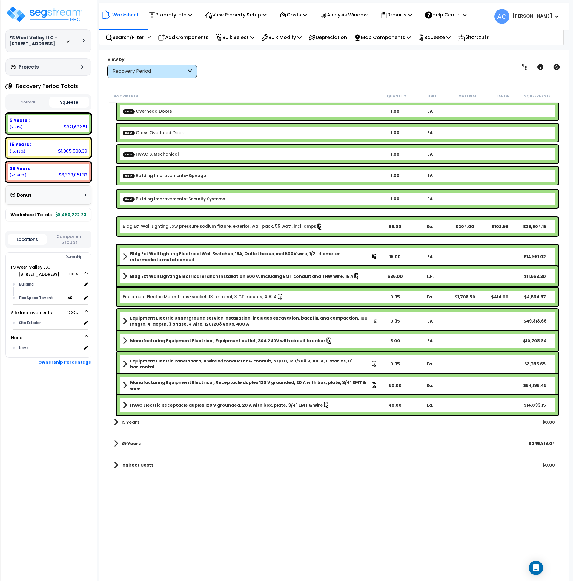
scroll to position [18, 0]
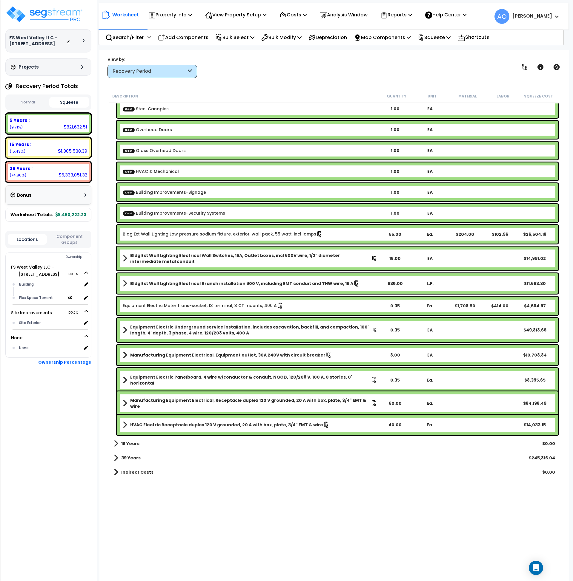
click at [133, 444] on b "15 Years" at bounding box center [130, 444] width 18 height 6
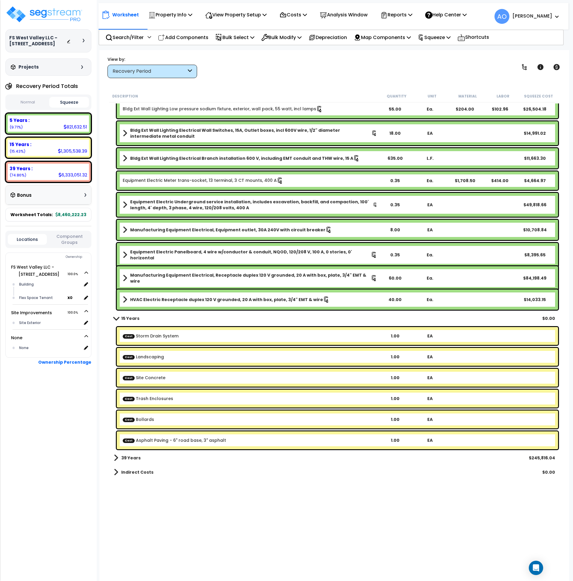
scroll to position [26, 0]
click at [133, 318] on b "15 Years" at bounding box center [130, 319] width 18 height 6
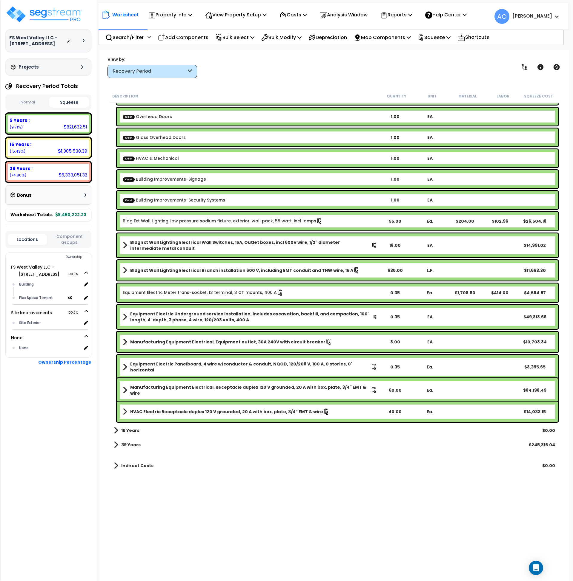
click at [137, 445] on b "39 Years" at bounding box center [130, 445] width 19 height 6
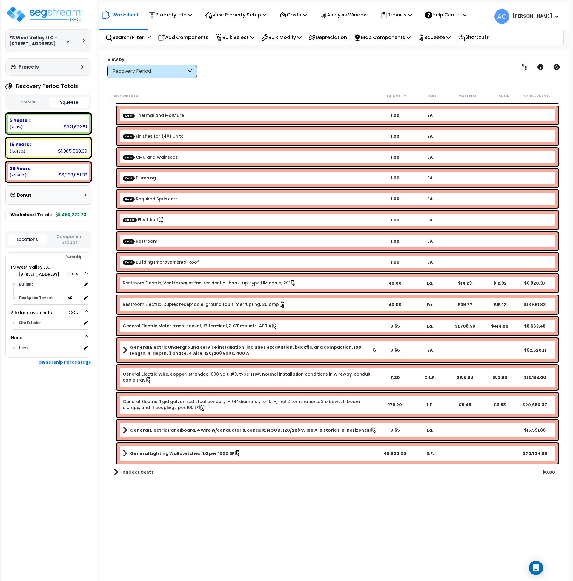
scroll to position [525, 0]
click at [139, 472] on b "Indirect Costs" at bounding box center [137, 473] width 32 height 6
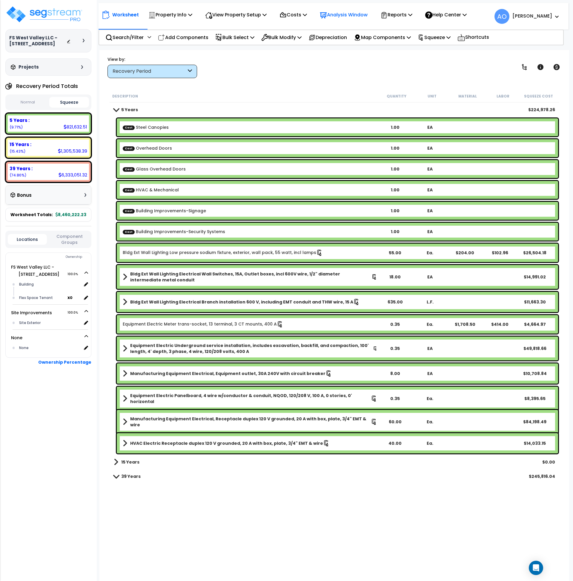
scroll to position [17, 0]
click at [349, 12] on p "Analysis Window" at bounding box center [344, 15] width 48 height 8
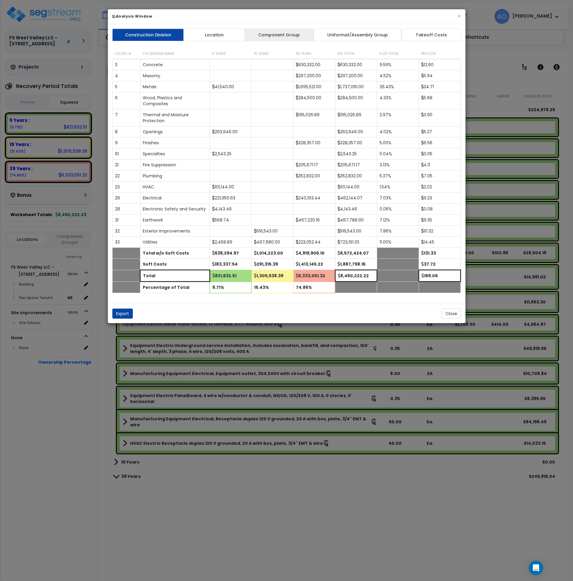
click at [283, 31] on link "Component Group" at bounding box center [278, 35] width 69 height 13
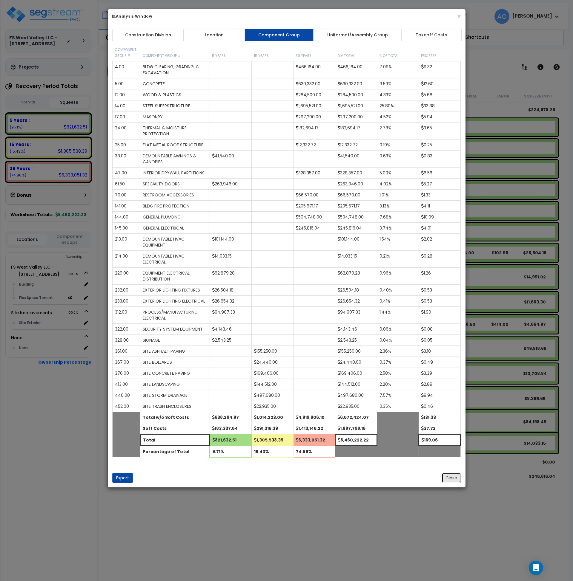
click at [454, 476] on button "Close" at bounding box center [450, 478] width 19 height 10
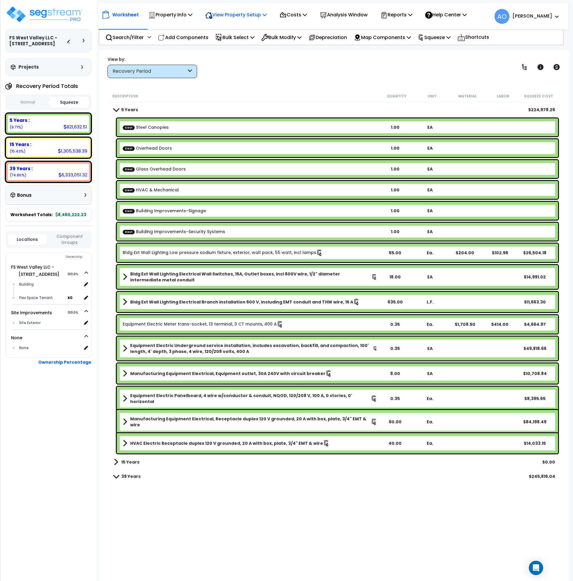
click at [192, 15] on p "View Property Setup" at bounding box center [170, 15] width 44 height 8
click at [183, 15] on p "Property Info" at bounding box center [170, 15] width 44 height 8
click at [306, 13] on p "Costs" at bounding box center [292, 15] width 27 height 8
click at [304, 40] on link "Direct Costs" at bounding box center [305, 41] width 59 height 12
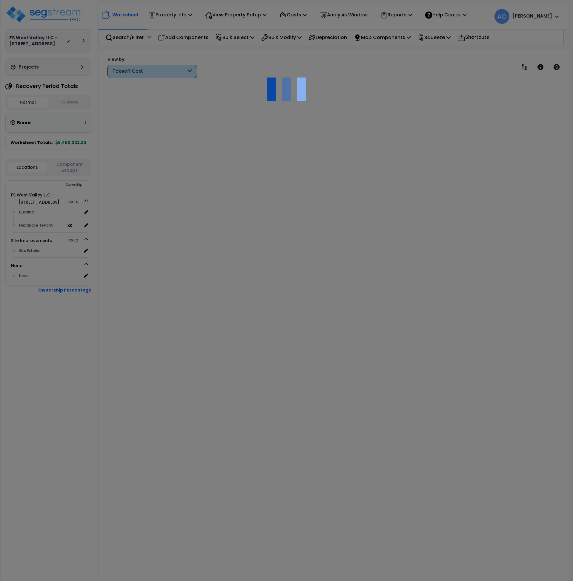
scroll to position [17, 0]
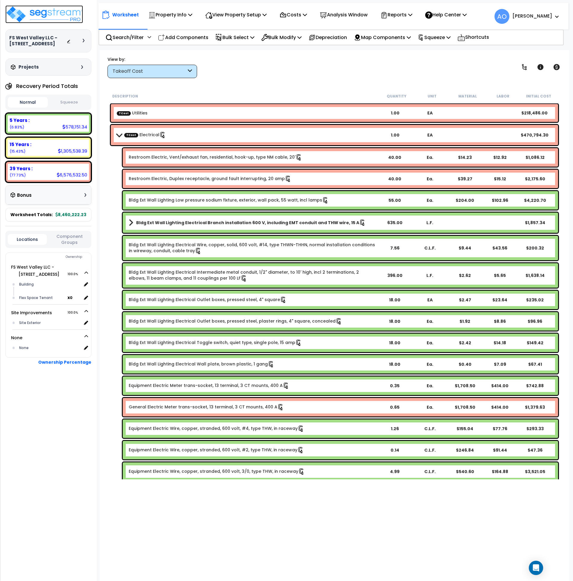
click at [75, 12] on img at bounding box center [44, 14] width 78 height 18
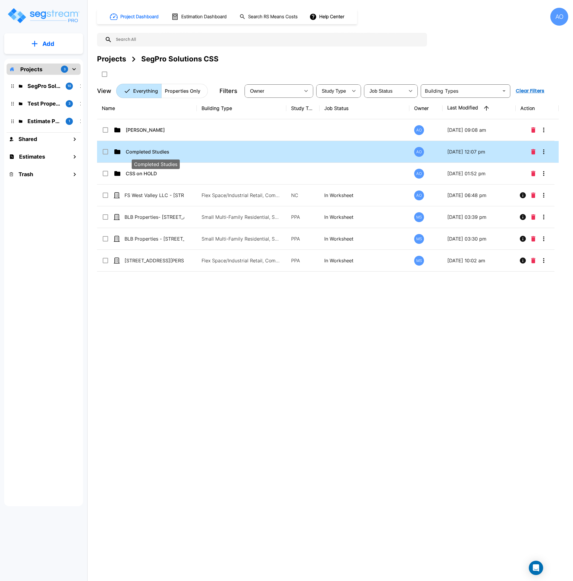
click at [152, 155] on p "Completed Studies" at bounding box center [156, 151] width 60 height 7
checkbox input "true"
click at [152, 155] on p "Completed Studies" at bounding box center [156, 151] width 60 height 7
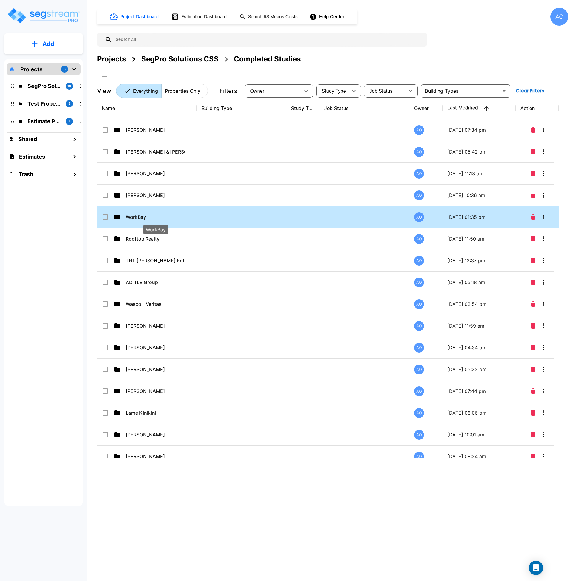
click at [146, 218] on p "WorkBay" at bounding box center [156, 217] width 60 height 7
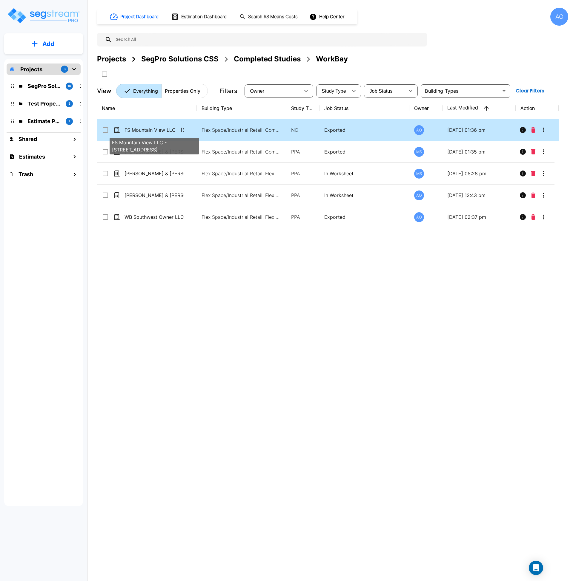
click at [172, 132] on p "FS Mountain View LLC - 5718 W 3500 S" at bounding box center [154, 130] width 60 height 7
checkbox input "true"
click at [172, 132] on p "FS Mountain View LLC - 5718 W 3500 S" at bounding box center [154, 130] width 60 height 7
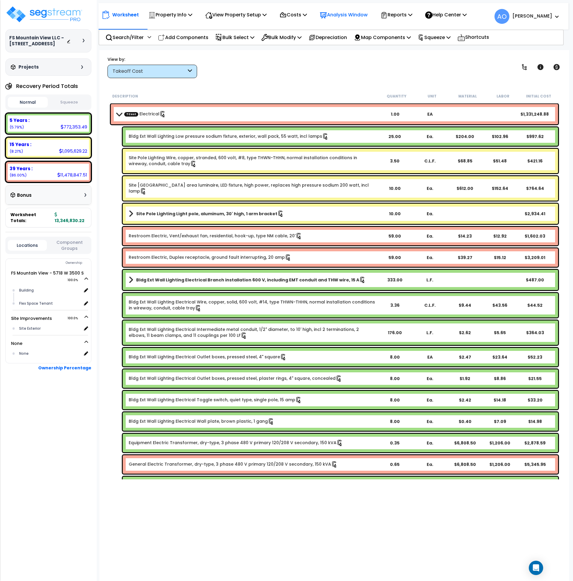
click at [343, 16] on p "Analysis Window" at bounding box center [344, 15] width 48 height 8
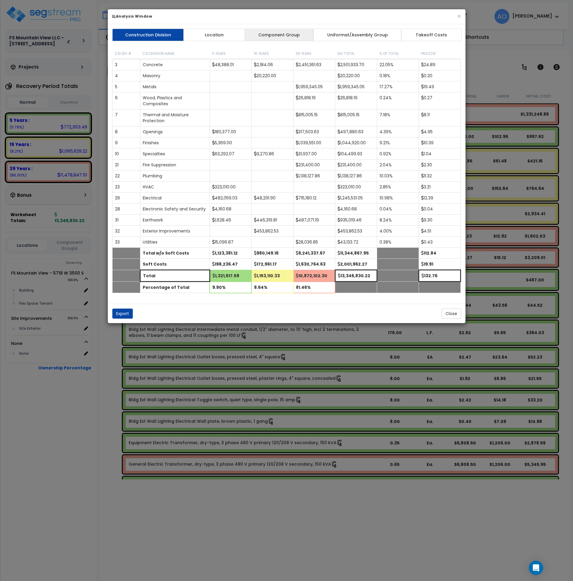
click at [272, 34] on link "Component Group" at bounding box center [278, 35] width 69 height 13
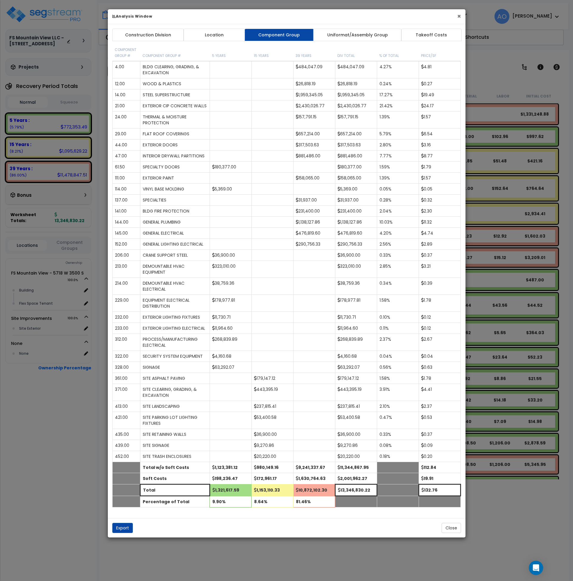
click at [459, 18] on button "×" at bounding box center [459, 16] width 4 height 6
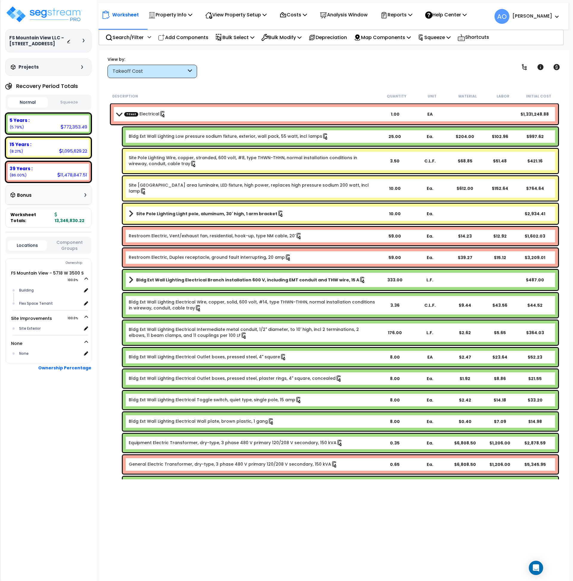
click at [64, 104] on button "Squeeze" at bounding box center [69, 102] width 40 height 10
click at [346, 15] on p "Analysis Window" at bounding box center [344, 15] width 48 height 8
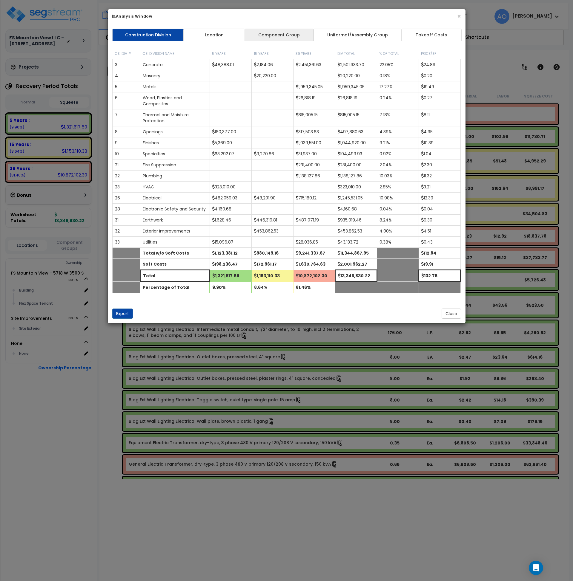
click at [278, 34] on link "Component Group" at bounding box center [278, 35] width 69 height 13
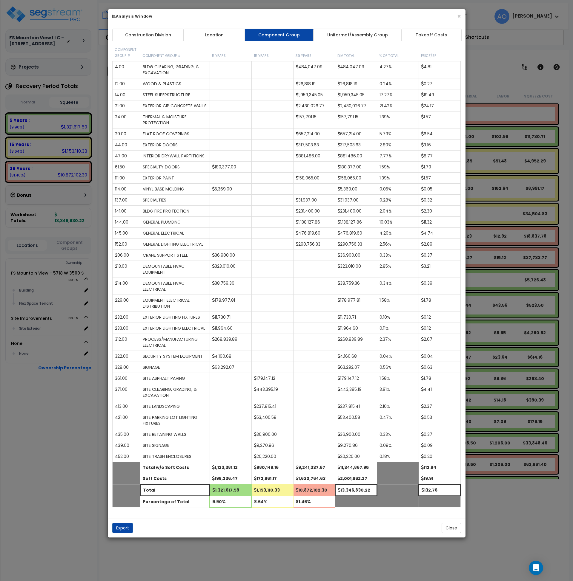
click at [421, 44] on div "Construction Division Location Component Group Uniformat/Assembly Group Takeoff…" at bounding box center [286, 271] width 357 height 494
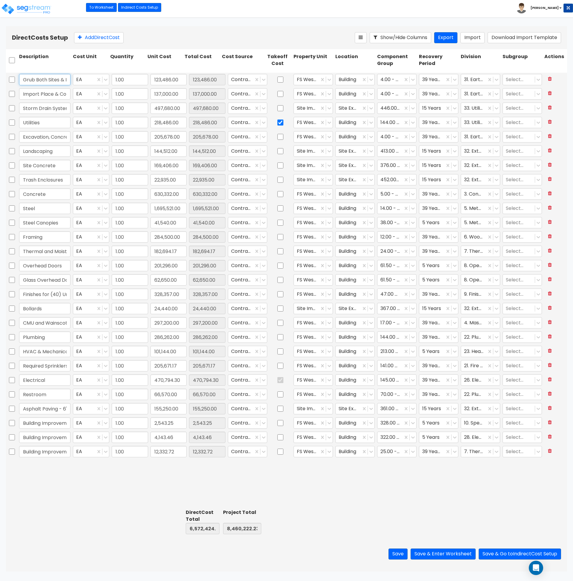
click at [42, 79] on input "Grub Both Sites & Import or Export Landfill" at bounding box center [44, 79] width 51 height 11
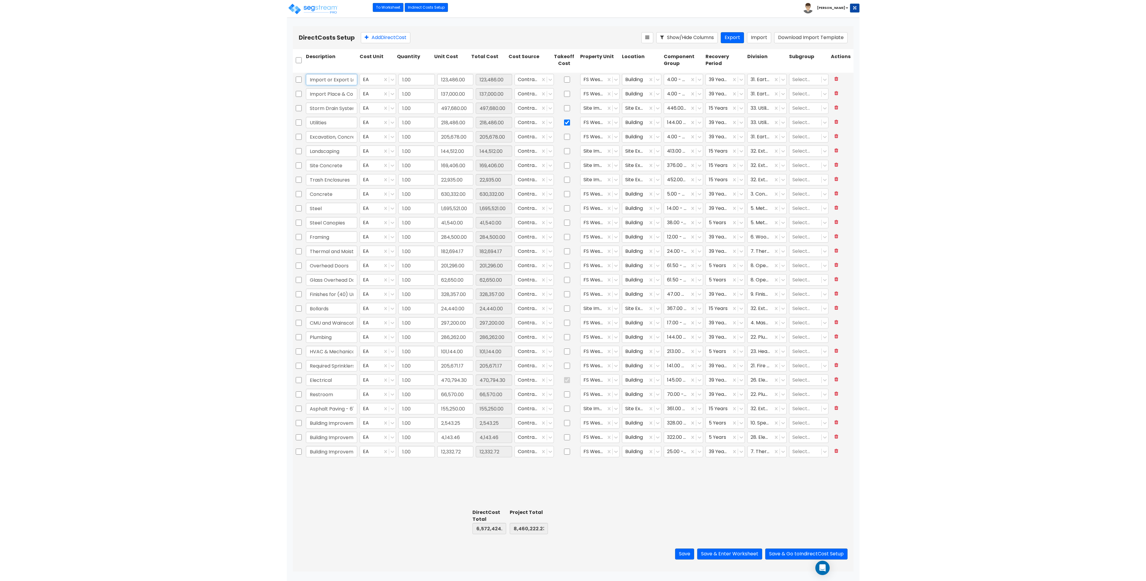
scroll to position [0, 55]
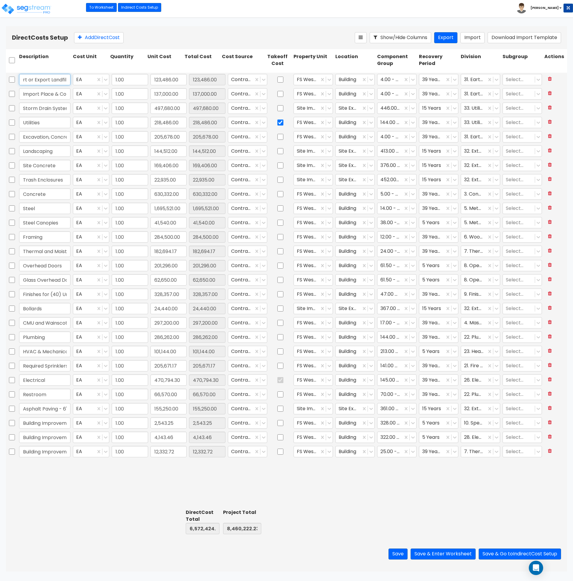
drag, startPoint x: 34, startPoint y: 79, endPoint x: 69, endPoint y: 79, distance: 35.2
click at [69, 79] on input "Grub Both Sites & Import or Export Landfill" at bounding box center [44, 79] width 51 height 11
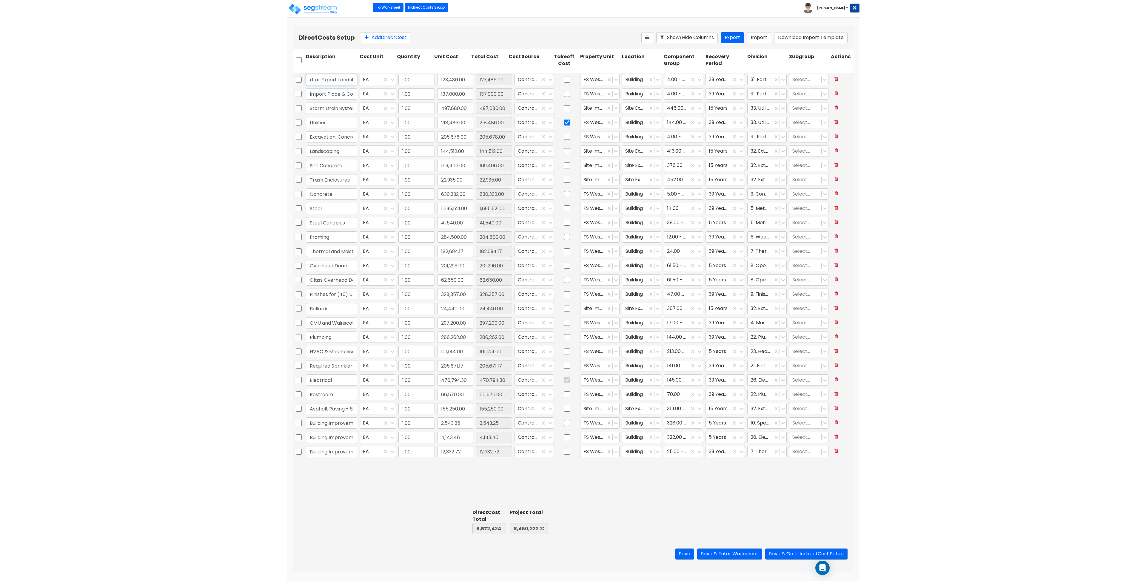
scroll to position [0, 19]
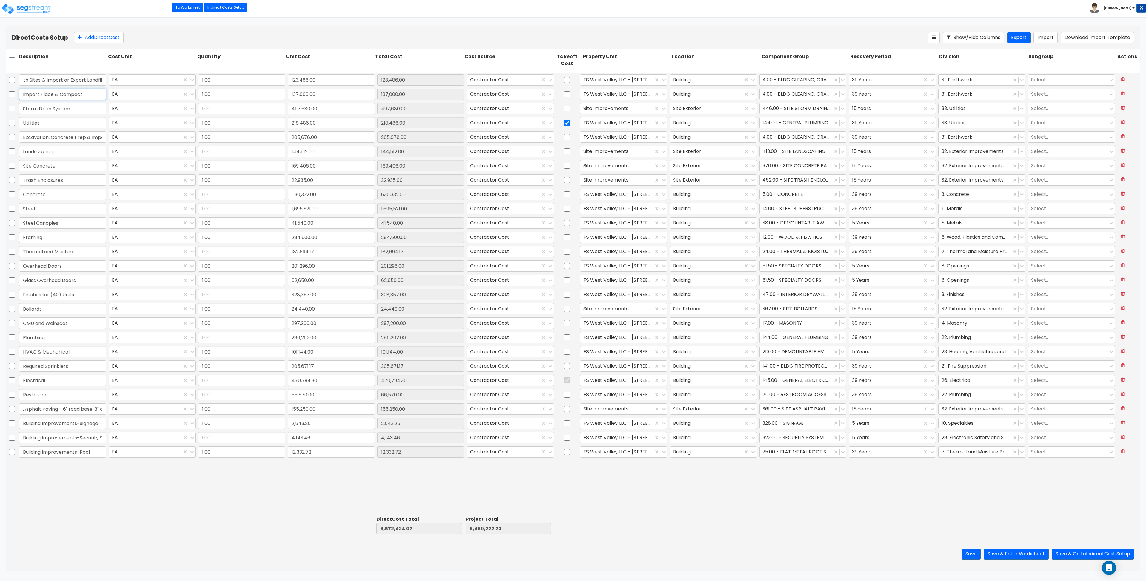
click at [48, 94] on input "Import Place & Compact" at bounding box center [62, 94] width 87 height 11
drag, startPoint x: 30, startPoint y: 92, endPoint x: 91, endPoint y: 99, distance: 61.5
click at [91, 99] on input "Import Place & Compact" at bounding box center [62, 94] width 87 height 11
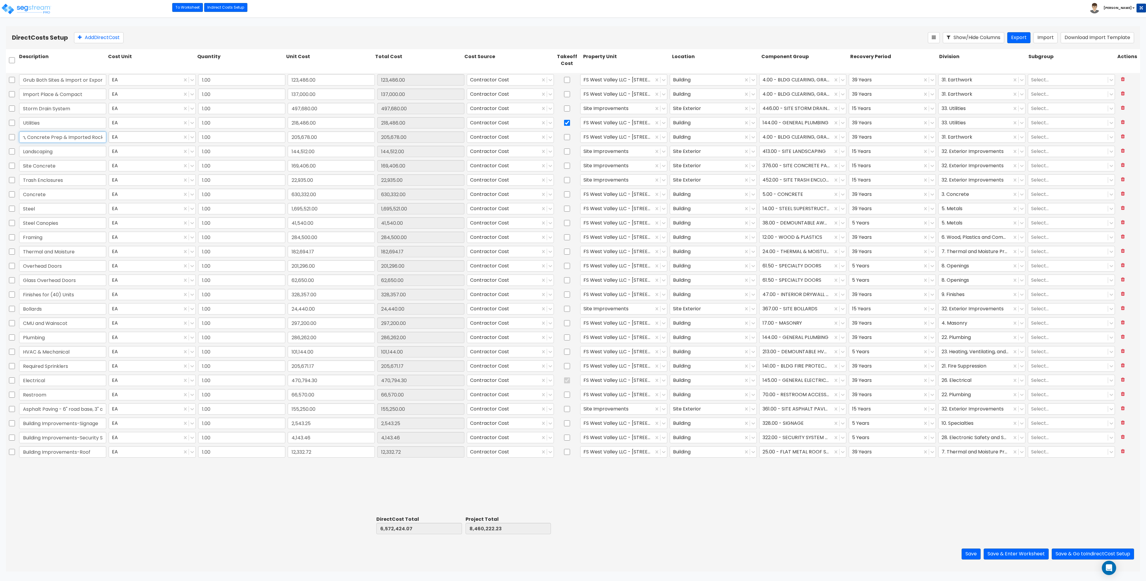
drag, startPoint x: 42, startPoint y: 140, endPoint x: 115, endPoint y: 140, distance: 73.1
click at [115, 140] on div "Excavation, Concrete Prep & Imported Rock EA 1.00 205,678.00 205,678.00 Contrac…" at bounding box center [573, 137] width 1134 height 14
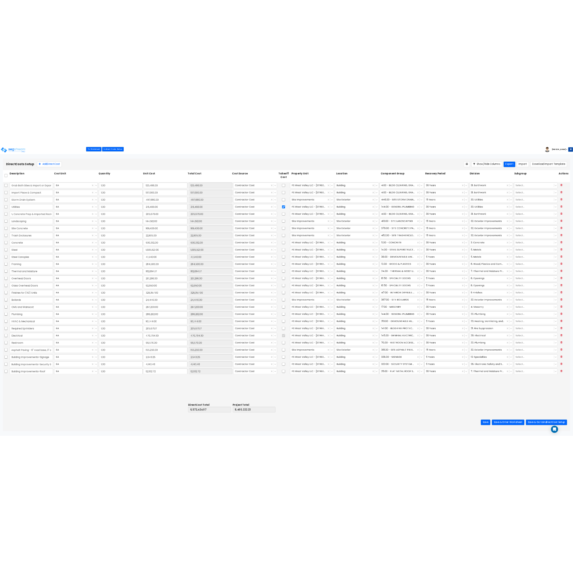
scroll to position [0, 0]
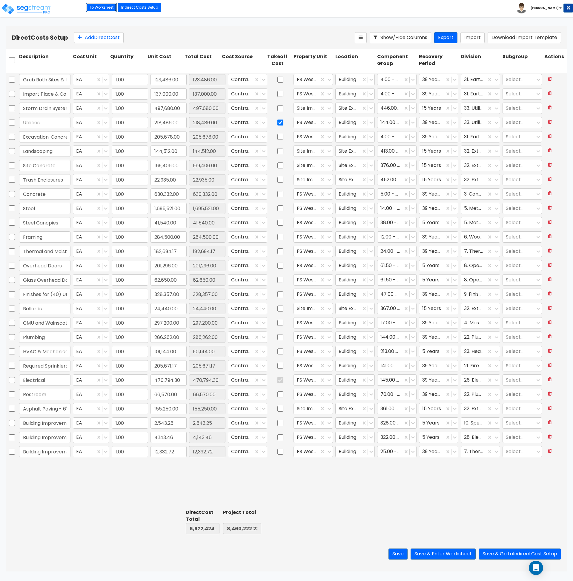
click at [107, 7] on link "To Worksheet" at bounding box center [101, 7] width 31 height 9
